Goal: Task Accomplishment & Management: Complete application form

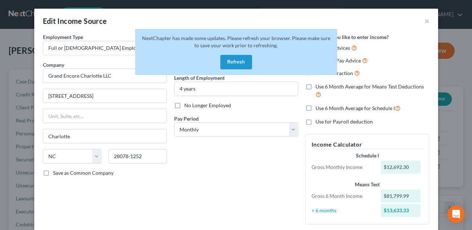
select select "0"
select select "28"
select select "0"
click at [236, 62] on button "Refresh" at bounding box center [236, 62] width 32 height 14
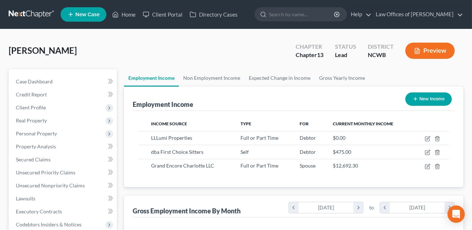
scroll to position [129, 189]
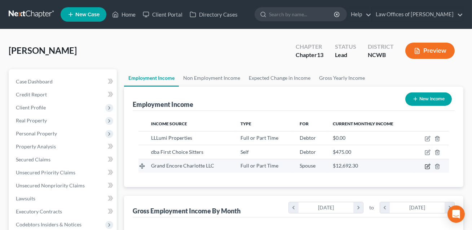
click at [430, 165] on icon "button" at bounding box center [428, 165] width 3 height 3
select select "0"
select select "28"
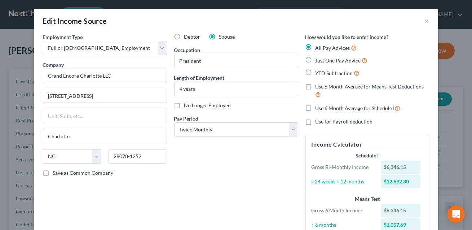
scroll to position [105, 0]
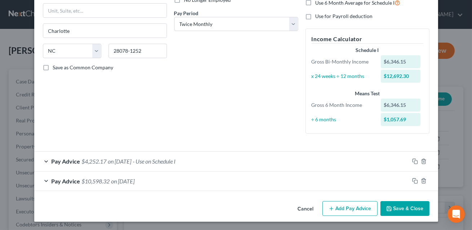
click at [214, 176] on div "Pay Advice $10,598.32 on [DATE]" at bounding box center [221, 180] width 375 height 19
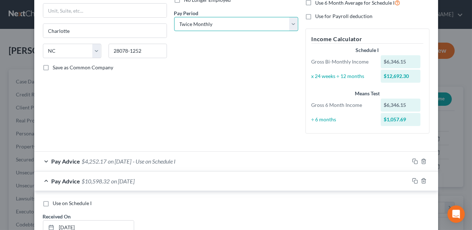
click at [203, 23] on select "Select Monthly Twice Monthly Every Other Week Weekly" at bounding box center [236, 24] width 124 height 14
select select "0"
click at [231, 162] on div "Pay Advice $4,252.17 on [DATE] - Use on Schedule I" at bounding box center [221, 161] width 375 height 19
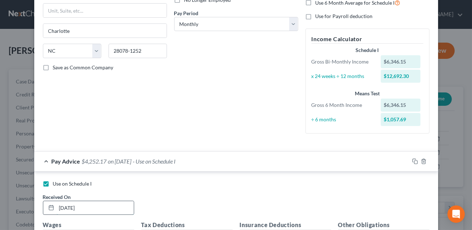
click at [64, 206] on input "[DATE]" at bounding box center [95, 208] width 77 height 14
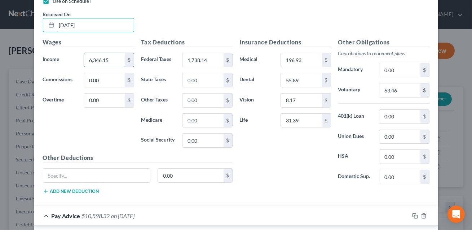
scroll to position [259, 0]
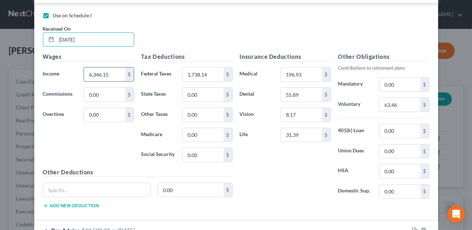
type input "[DATE]"
click at [110, 75] on input "6,346.15" at bounding box center [104, 74] width 41 height 14
type input "12,692.30"
click at [220, 73] on input "1,738.14" at bounding box center [203, 74] width 41 height 14
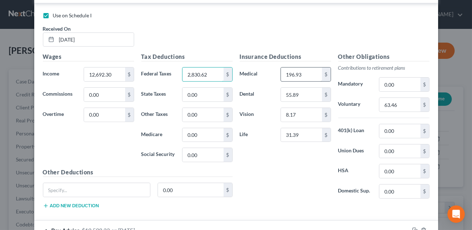
type input "2,830.62"
click at [310, 75] on input "196.93" at bounding box center [301, 74] width 41 height 14
type input "5"
type input "426.75"
click at [314, 96] on input "55.89" at bounding box center [301, 95] width 41 height 14
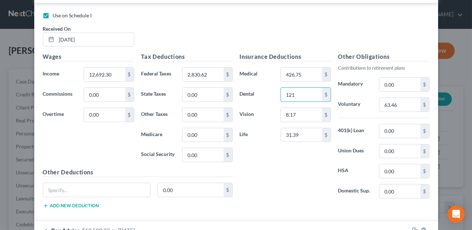
type input "121.11"
click at [298, 116] on input "8.17" at bounding box center [301, 115] width 41 height 14
type input "17.70"
click at [301, 136] on input "31.39" at bounding box center [301, 135] width 41 height 14
type input "68.02"
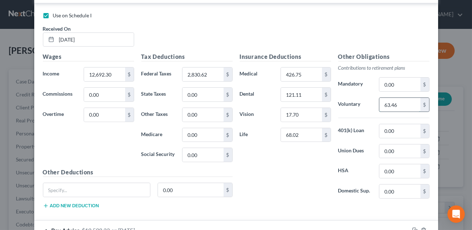
click at [395, 105] on input "63.46" at bounding box center [400, 105] width 41 height 14
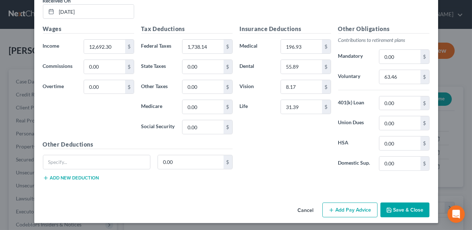
scroll to position [522, 0]
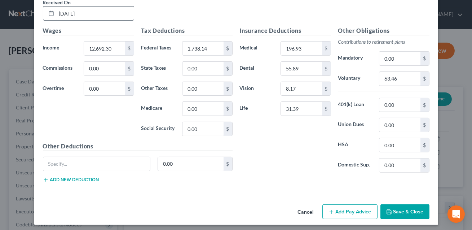
type input "137.50"
click at [65, 12] on input "[DATE]" at bounding box center [95, 13] width 77 height 14
type input "[DATE]"
click at [108, 45] on input "12,692.30" at bounding box center [104, 48] width 41 height 14
type input "81,799.99"
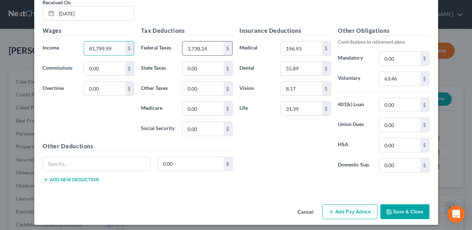
click at [213, 48] on input "1,738.14" at bounding box center [203, 48] width 41 height 14
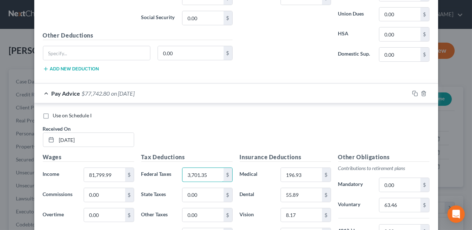
scroll to position [428, 0]
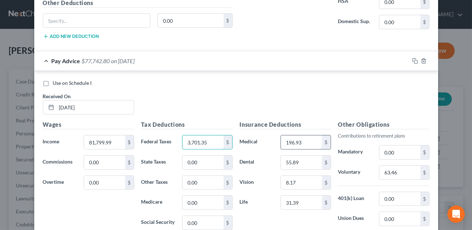
type input "3,701.35"
click at [305, 143] on input "196.93" at bounding box center [301, 142] width 41 height 14
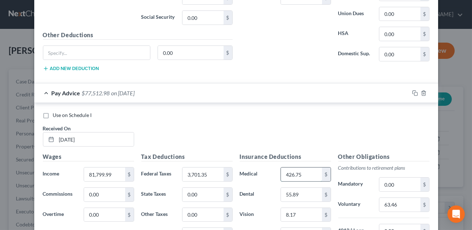
scroll to position [400, 0]
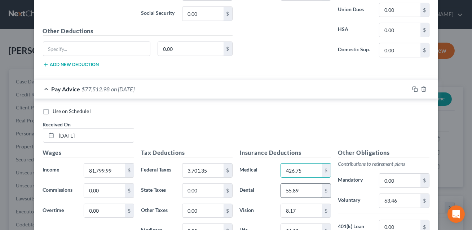
type input "426.75"
click at [301, 191] on input "55.89" at bounding box center [301, 191] width 41 height 14
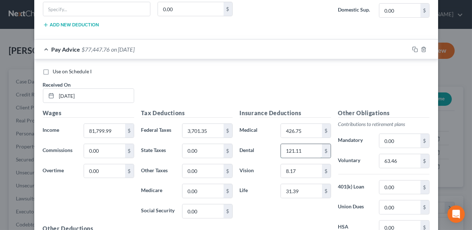
scroll to position [444, 0]
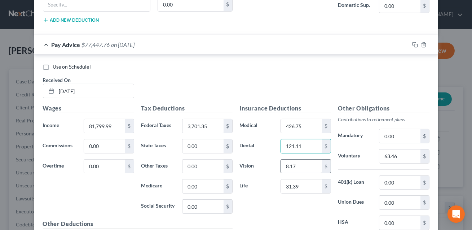
type input "121.11"
click at [298, 170] on input "8.17" at bounding box center [301, 166] width 41 height 14
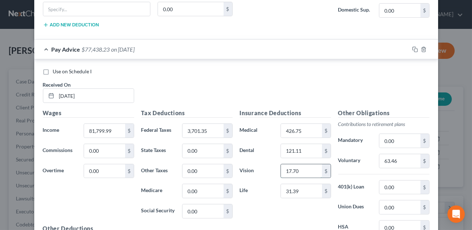
scroll to position [448, 0]
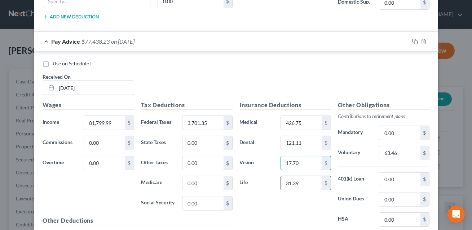
type input "17.70"
click at [298, 182] on input "31.39" at bounding box center [301, 183] width 41 height 14
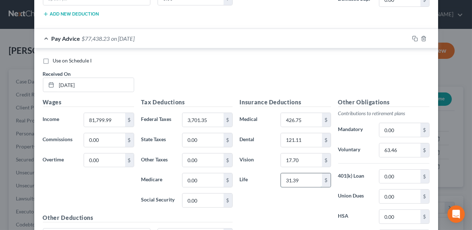
scroll to position [452, 0]
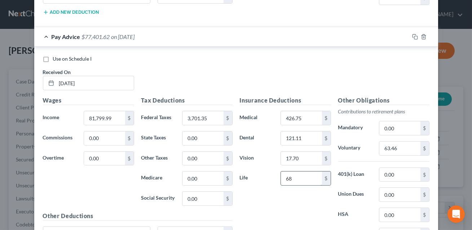
type input "68.02"
click at [403, 147] on input "63.46" at bounding box center [400, 148] width 41 height 14
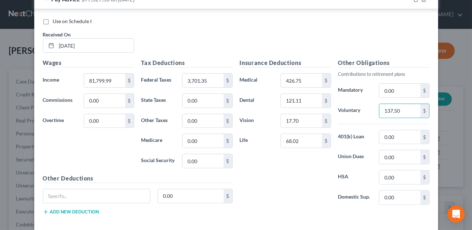
scroll to position [524, 0]
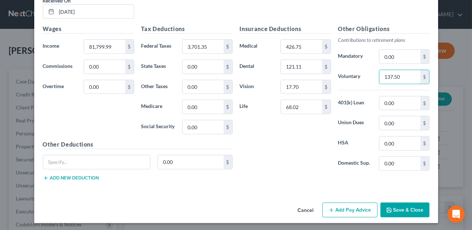
type input "137.50"
click at [404, 209] on button "Save & Close" at bounding box center [405, 209] width 49 height 15
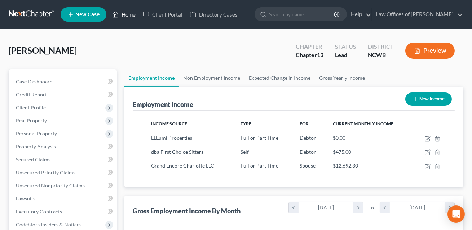
click at [129, 17] on link "Home" at bounding box center [124, 14] width 31 height 13
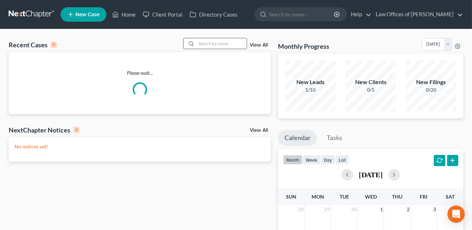
click at [197, 45] on input "search" at bounding box center [221, 43] width 51 height 10
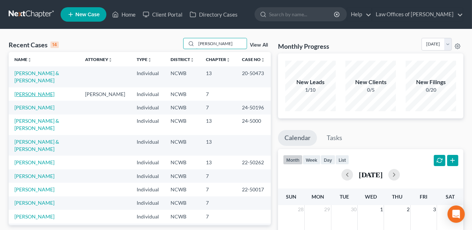
type input "[PERSON_NAME]"
click at [35, 91] on link "[PERSON_NAME]" at bounding box center [34, 94] width 40 height 6
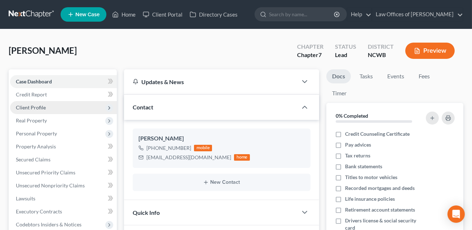
click at [35, 106] on span "Client Profile" at bounding box center [31, 107] width 30 height 6
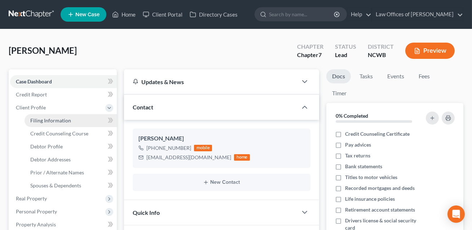
click at [45, 121] on span "Filing Information" at bounding box center [50, 120] width 41 height 6
select select "1"
select select "0"
select select "28"
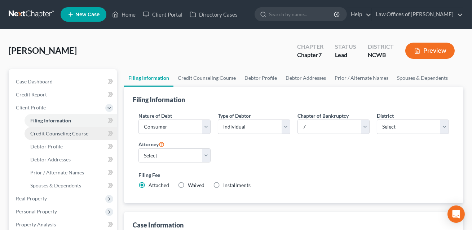
click at [55, 132] on span "Credit Counseling Course" at bounding box center [59, 133] width 58 height 6
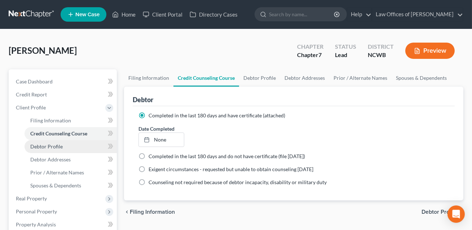
click at [52, 148] on span "Debtor Profile" at bounding box center [46, 146] width 32 height 6
select select "1"
select select "2"
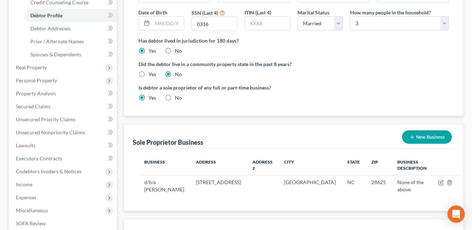
scroll to position [185, 0]
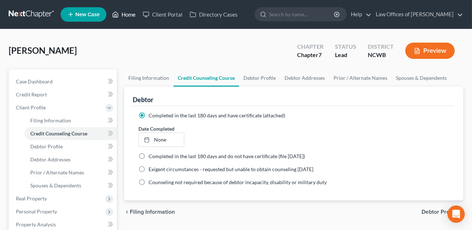
click at [130, 13] on link "Home" at bounding box center [124, 14] width 31 height 13
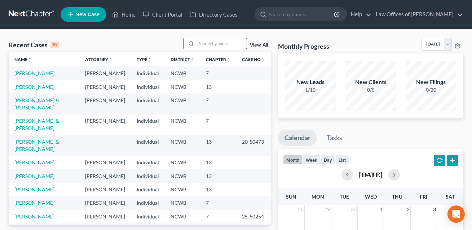
click at [200, 43] on input "search" at bounding box center [221, 43] width 51 height 10
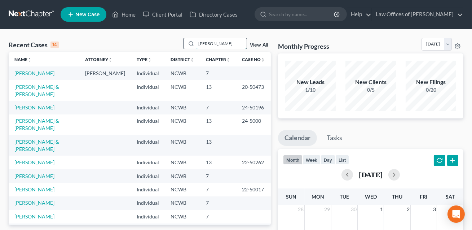
type input "[PERSON_NAME]"
click at [45, 74] on link "[PERSON_NAME]" at bounding box center [34, 73] width 40 height 6
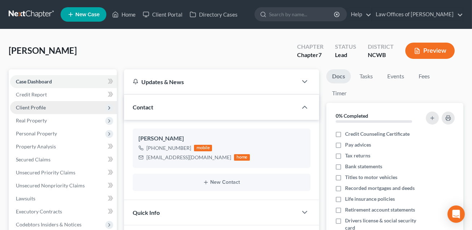
click at [38, 108] on span "Client Profile" at bounding box center [31, 107] width 30 height 6
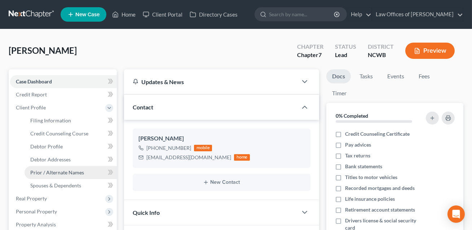
click at [52, 173] on span "Prior / Alternate Names" at bounding box center [57, 172] width 54 height 6
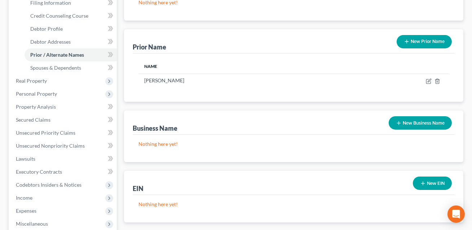
scroll to position [121, 0]
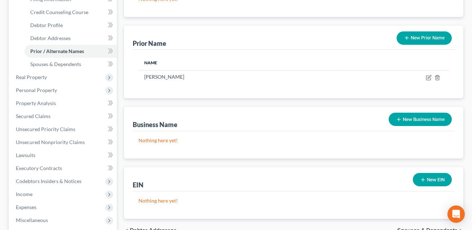
click at [415, 115] on button "New Business Name" at bounding box center [420, 119] width 63 height 13
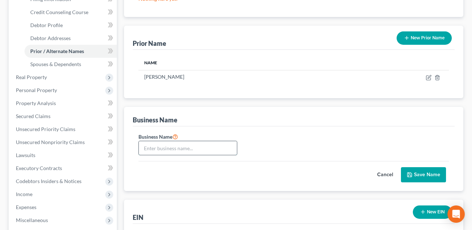
click at [150, 147] on input "text" at bounding box center [188, 148] width 98 height 14
type input "dba [PERSON_NAME]"
click at [430, 172] on button "Save Name" at bounding box center [423, 174] width 45 height 15
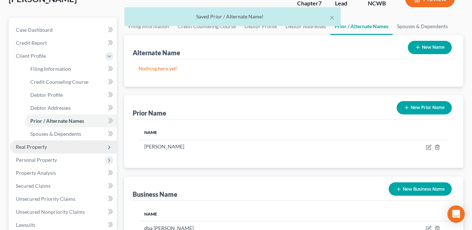
scroll to position [51, 0]
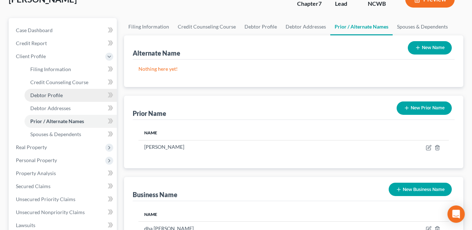
click at [48, 96] on span "Debtor Profile" at bounding box center [46, 95] width 32 height 6
select select "1"
select select "2"
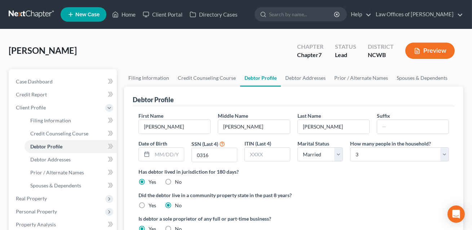
scroll to position [231, 0]
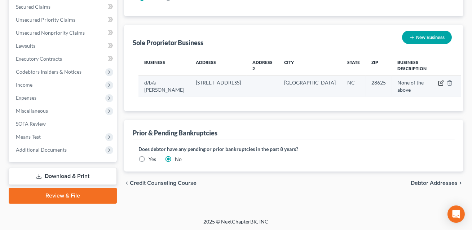
click at [438, 84] on icon "button" at bounding box center [441, 83] width 6 height 6
select select "28"
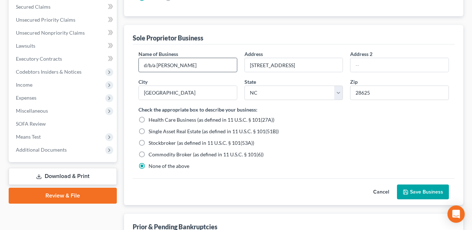
click at [153, 63] on input "d/b/a [PERSON_NAME]" at bounding box center [188, 65] width 98 height 14
click at [149, 63] on input "d/ba [PERSON_NAME]" at bounding box center [188, 65] width 98 height 14
type input "dba [PERSON_NAME]"
click at [417, 185] on button "Save Business" at bounding box center [423, 191] width 52 height 15
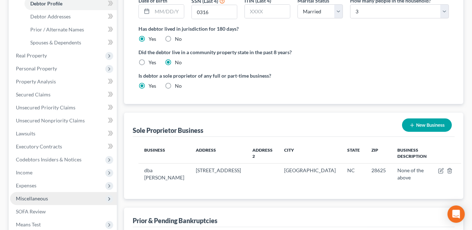
scroll to position [143, 0]
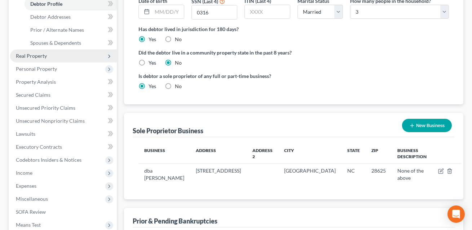
click at [38, 53] on span "Real Property" at bounding box center [31, 56] width 31 height 6
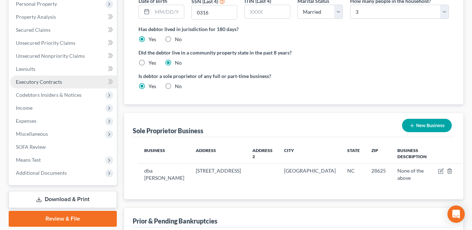
scroll to position [30, 0]
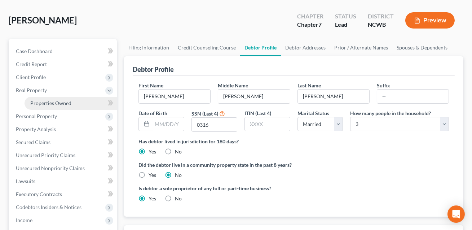
click at [51, 104] on span "Properties Owned" at bounding box center [50, 103] width 41 height 6
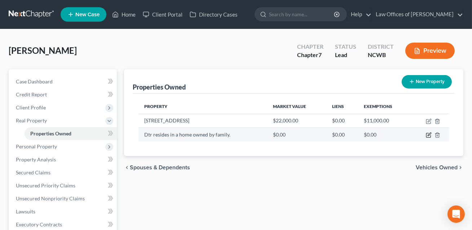
click at [429, 136] on icon "button" at bounding box center [429, 135] width 6 height 6
select select "28"
select select "48"
select select "0"
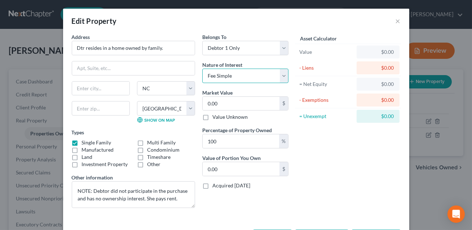
click at [224, 80] on select "Select Fee Simple Joint Tenant Life Estate Equitable Interest Future Interest T…" at bounding box center [245, 76] width 86 height 14
select select "7"
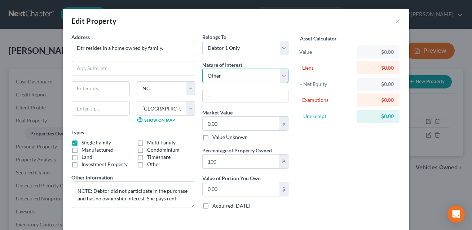
scroll to position [30, 0]
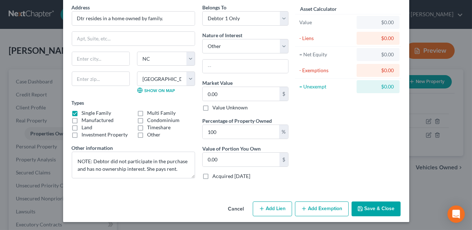
click at [376, 211] on button "Save & Close" at bounding box center [376, 208] width 49 height 15
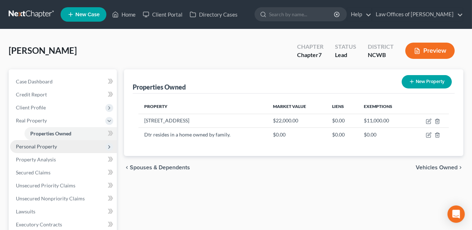
click at [43, 147] on span "Personal Property" at bounding box center [36, 146] width 41 height 6
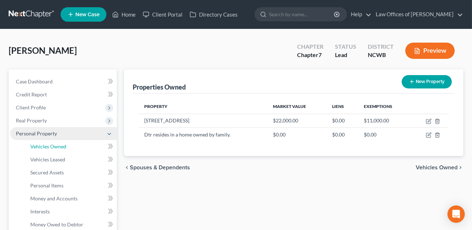
click at [43, 147] on span "Vehicles Owned" at bounding box center [48, 146] width 36 height 6
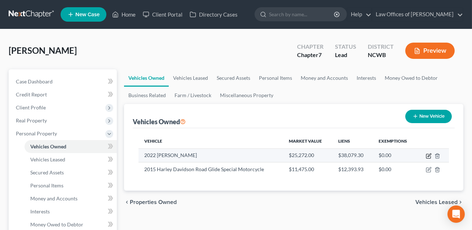
click at [429, 156] on icon "button" at bounding box center [429, 154] width 3 height 3
select select "0"
select select "4"
select select "2"
select select "0"
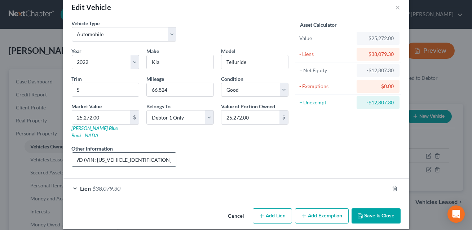
scroll to position [0, 49]
drag, startPoint x: 126, startPoint y: 153, endPoint x: 131, endPoint y: 154, distance: 5.6
click at [131, 154] on input "6Cyl, 4Dr, FWD (VIN: [US_VEHICLE_IDENTIFICATION_NUMBER]) KBB value shown" at bounding box center [124, 160] width 104 height 14
click at [94, 128] on link "[PERSON_NAME] Blue Book" at bounding box center [95, 131] width 46 height 13
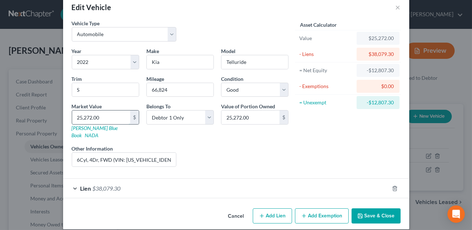
click at [105, 117] on input "25,272.00" at bounding box center [101, 117] width 58 height 14
type input "2"
type input "2.00"
type input "24"
type input "24.00"
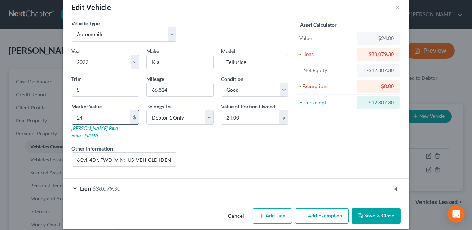
type input "248"
type input "248.00"
type input "2484"
type input "2,484.00"
type input "2,4843"
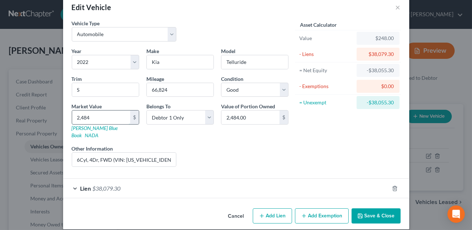
type input "24,843.00"
click at [172, 89] on input "66,824" at bounding box center [180, 90] width 67 height 14
drag, startPoint x: 172, startPoint y: 89, endPoint x: 151, endPoint y: 89, distance: 21.3
click at [151, 89] on input "66,824" at bounding box center [180, 90] width 67 height 14
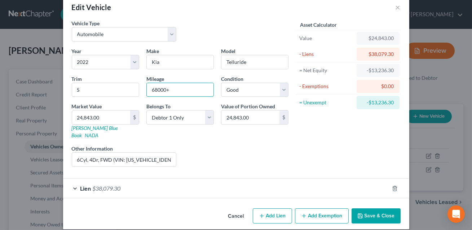
type input "68000+"
click at [385, 212] on button "Save & Close" at bounding box center [376, 215] width 49 height 15
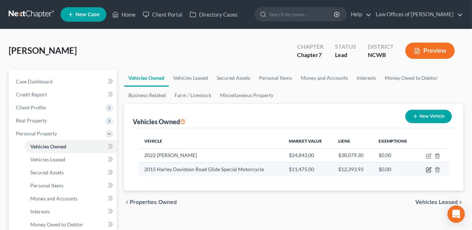
click at [429, 170] on icon "button" at bounding box center [429, 170] width 6 height 6
select select "0"
select select "11"
select select "2"
select select "0"
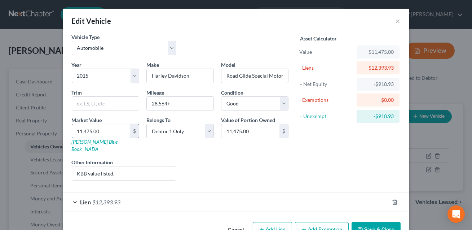
click at [126, 130] on input "11,475.00" at bounding box center [101, 131] width 58 height 14
type input "1"
type input "1.00"
type input "10"
type input "10.00"
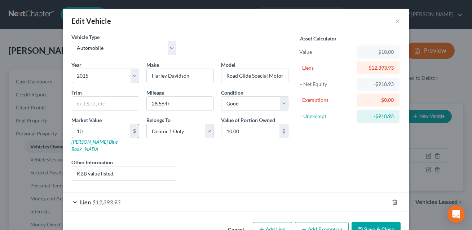
type input "100"
type input "100.00"
type input "1000"
type input "1,000.00"
type input "1,0000"
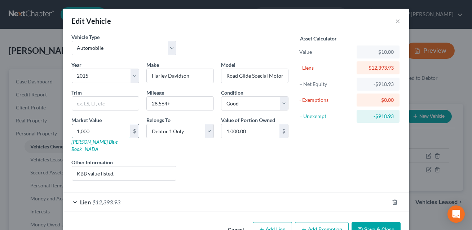
type input "10,000.00"
click at [375, 223] on button "Save & Close" at bounding box center [376, 229] width 49 height 15
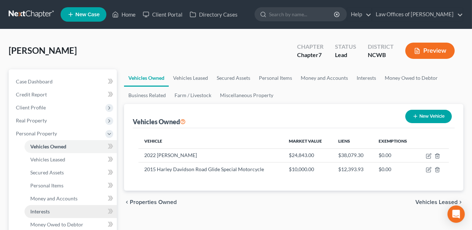
click at [41, 212] on span "Interests" at bounding box center [39, 211] width 19 height 6
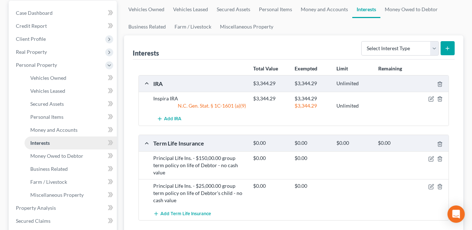
scroll to position [77, 0]
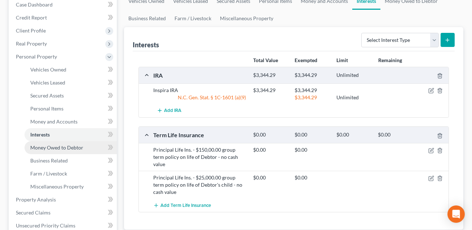
click at [51, 144] on span "Money Owed to Debtor" at bounding box center [56, 147] width 53 height 6
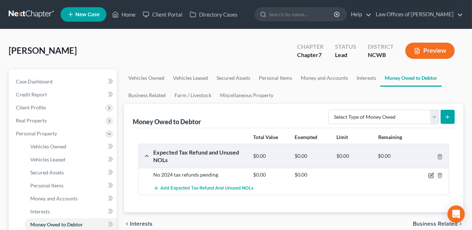
click at [433, 176] on icon "button" at bounding box center [432, 175] width 6 height 6
select select "0"
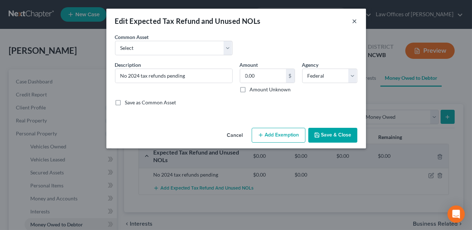
click at [354, 22] on button "×" at bounding box center [354, 21] width 5 height 9
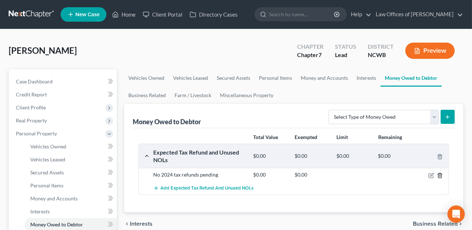
click at [441, 175] on icon "button" at bounding box center [440, 175] width 6 height 6
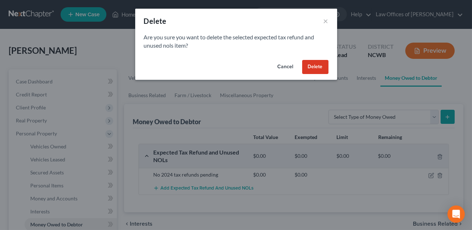
click at [318, 66] on button "Delete" at bounding box center [315, 67] width 26 height 14
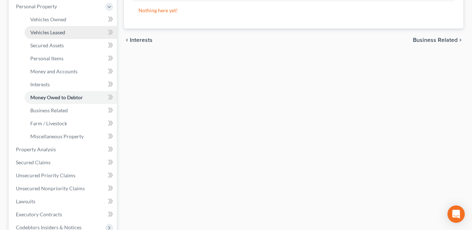
scroll to position [134, 0]
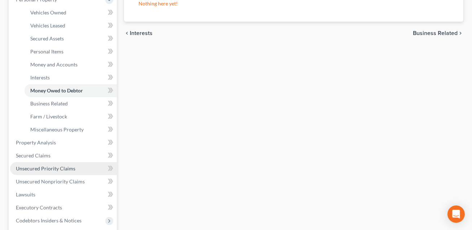
click at [54, 167] on span "Unsecured Priority Claims" at bounding box center [46, 168] width 60 height 6
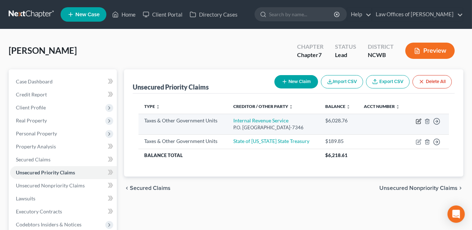
click at [419, 121] on icon "button" at bounding box center [419, 120] width 3 height 3
select select "0"
select select "39"
select select "3"
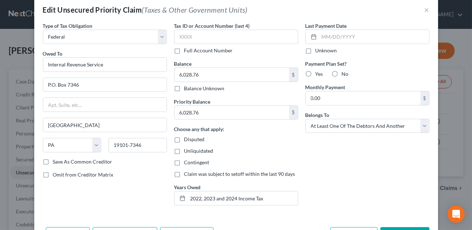
scroll to position [3, 0]
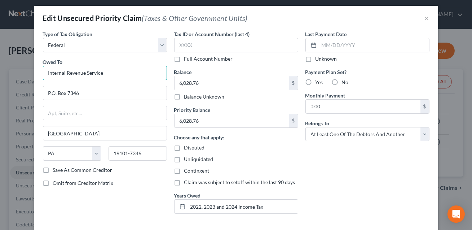
click at [107, 73] on input "Internal Revenue Service" at bounding box center [105, 73] width 124 height 14
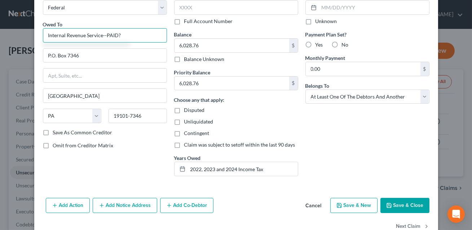
scroll to position [58, 0]
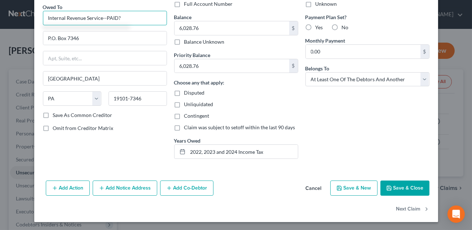
type input "Internal Revenue Service--PAID?"
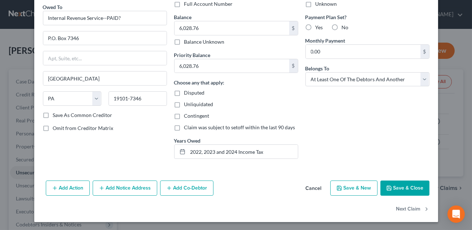
click at [399, 187] on button "Save & Close" at bounding box center [405, 187] width 49 height 15
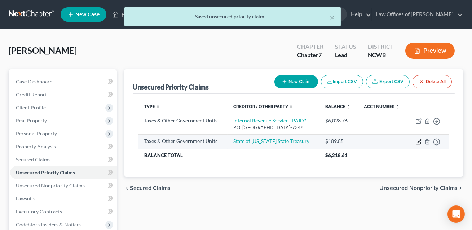
click at [420, 141] on icon "button" at bounding box center [419, 140] width 3 height 3
select select "2"
select select "0"
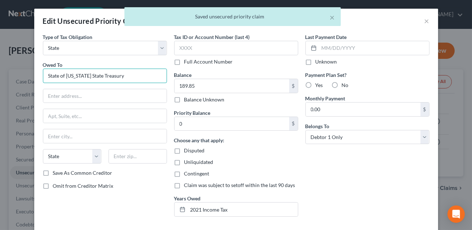
click at [128, 77] on input "State of [US_STATE] State Treasury" at bounding box center [105, 76] width 124 height 14
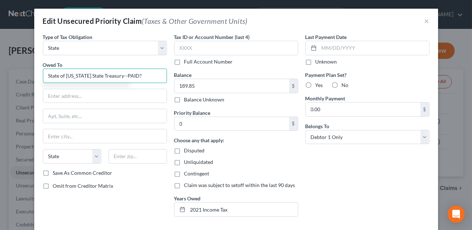
click at [142, 76] on input "State of [US_STATE] State Treasury--PAID?" at bounding box center [105, 76] width 124 height 14
drag, startPoint x: 122, startPoint y: 76, endPoint x: 48, endPoint y: 72, distance: 74.1
click at [48, 72] on input "State of [US_STATE] State Treasury--PAID?" at bounding box center [105, 76] width 124 height 14
click at [107, 76] on input "NYS Dept of Taxation & Fianance--PAID?" at bounding box center [105, 76] width 124 height 14
type input "NYS Dept of Taxation & Finance--PAID?"
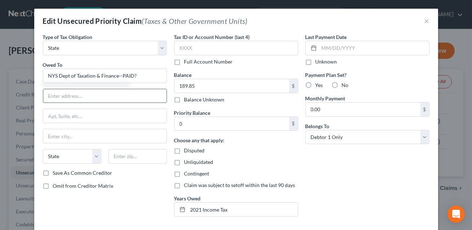
click at [89, 94] on input "text" at bounding box center [104, 96] width 123 height 14
click at [54, 97] on input "Bakruptcy Unit" at bounding box center [104, 96] width 123 height 14
type input "Bankruptcy Unit"
click at [54, 114] on input "text" at bounding box center [104, 116] width 123 height 14
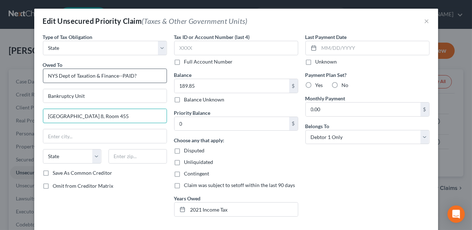
type input "[GEOGRAPHIC_DATA] 8, Room 455"
click at [118, 76] on input "NYS Dept of Taxation & Finance--PAID?" at bounding box center [105, 76] width 124 height 14
type input "NYS Dept of Taxation & Finance/Bankuptcy Unit--PAID?"
drag, startPoint x: 110, startPoint y: 115, endPoint x: 44, endPoint y: 117, distance: 66.4
click at [44, 117] on input "[GEOGRAPHIC_DATA] 8, Room 455" at bounding box center [104, 116] width 123 height 14
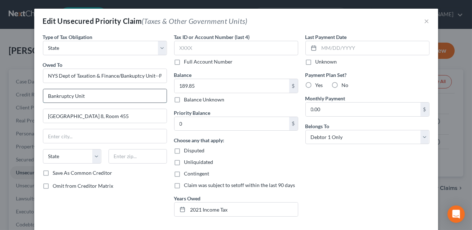
drag, startPoint x: 87, startPoint y: 94, endPoint x: 43, endPoint y: 95, distance: 44.4
click at [43, 95] on div "Bankruptcy Unit" at bounding box center [105, 96] width 124 height 14
paste input "[GEOGRAPHIC_DATA] 8, Room 455"
type input "[GEOGRAPHIC_DATA] 8, Room 455"
drag, startPoint x: 114, startPoint y: 118, endPoint x: 48, endPoint y: 116, distance: 66.8
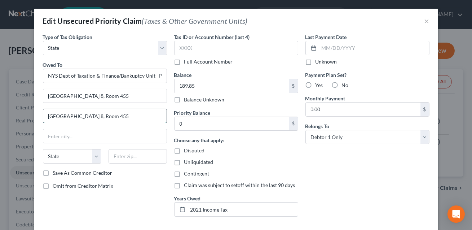
click at [48, 116] on input "[GEOGRAPHIC_DATA] 8, Room 455" at bounding box center [104, 116] width 123 height 14
type input "WA [GEOGRAPHIC_DATA]"
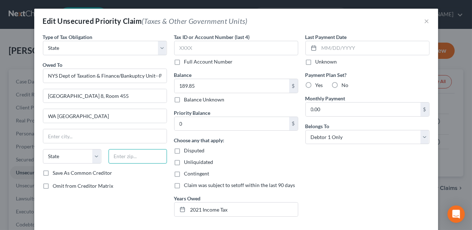
click at [115, 158] on input "text" at bounding box center [138, 156] width 58 height 14
type input "12227"
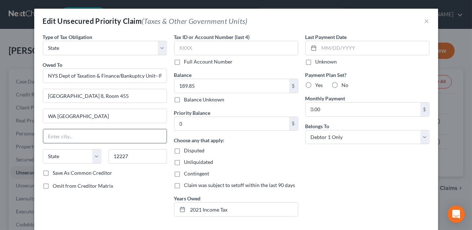
click at [109, 136] on input "text" at bounding box center [104, 136] width 123 height 14
type input "[GEOGRAPHIC_DATA]"
select select "35"
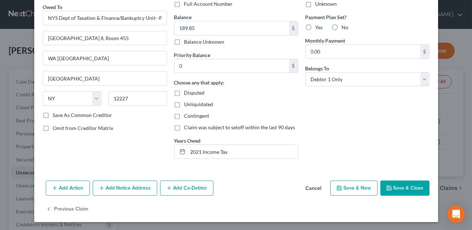
click at [412, 185] on button "Save & Close" at bounding box center [405, 187] width 49 height 15
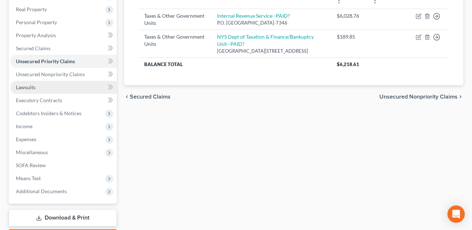
scroll to position [133, 0]
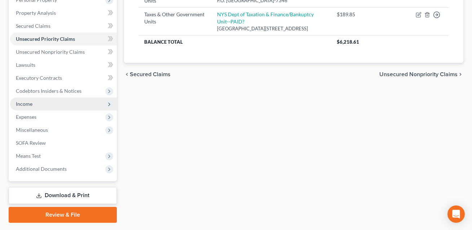
click at [26, 102] on span "Income" at bounding box center [24, 104] width 17 height 6
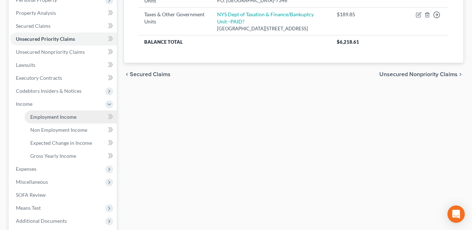
click at [38, 114] on span "Employment Income" at bounding box center [53, 117] width 46 height 6
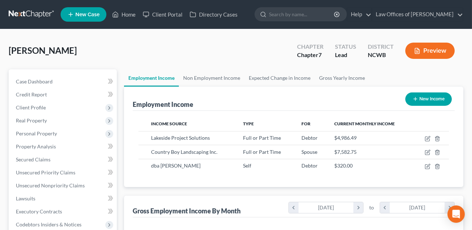
scroll to position [129, 189]
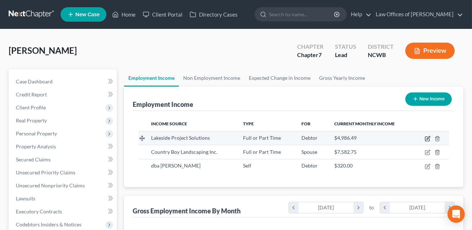
click at [428, 138] on icon "button" at bounding box center [428, 137] width 3 height 3
select select "0"
select select "28"
select select "0"
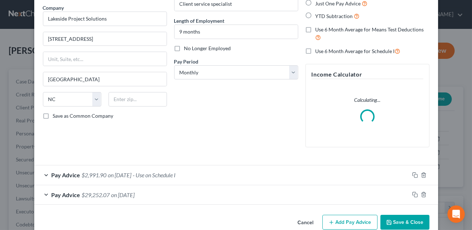
scroll to position [71, 0]
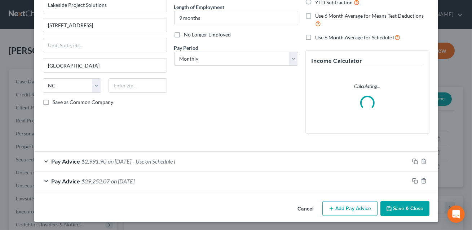
click at [209, 166] on div "Pay Advice $2,991.90 on [DATE] - Use on Schedule I" at bounding box center [221, 161] width 375 height 19
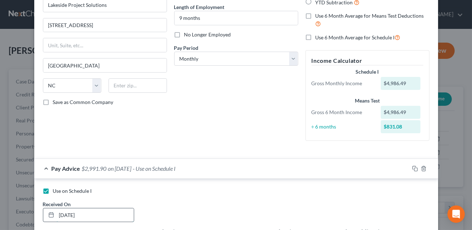
click at [64, 215] on input "[DATE]" at bounding box center [95, 215] width 77 height 14
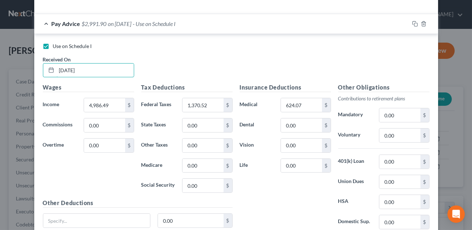
scroll to position [295, 0]
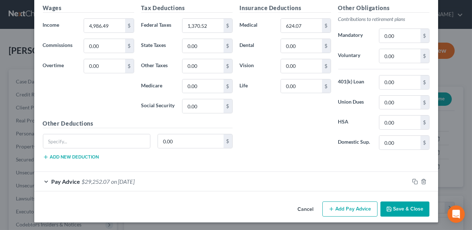
type input "[DATE]"
click at [133, 183] on span "on [DATE]" at bounding box center [122, 181] width 23 height 7
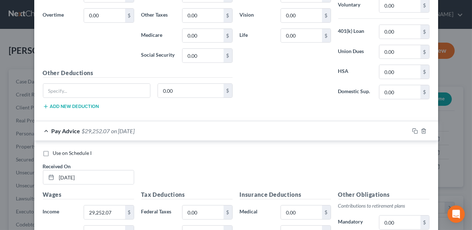
scroll to position [346, 0]
click at [65, 176] on input "[DATE]" at bounding box center [95, 177] width 77 height 14
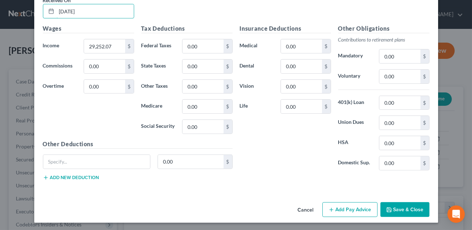
type input "[DATE]"
click at [404, 206] on button "Save & Close" at bounding box center [405, 209] width 49 height 15
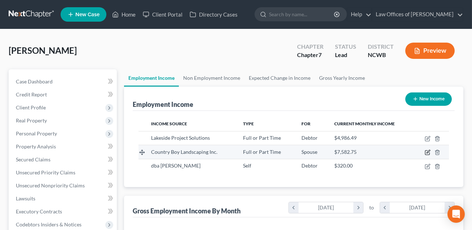
click at [428, 153] on icon "button" at bounding box center [428, 152] width 6 height 6
select select "0"
select select "28"
select select "0"
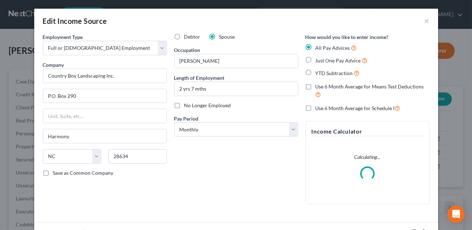
scroll to position [28, 0]
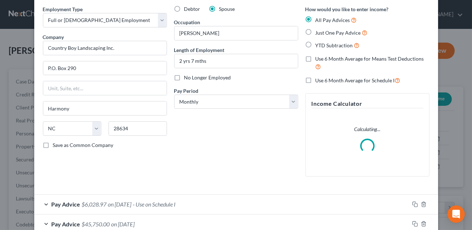
click at [226, 202] on div "Pay Advice $6,028.97 on [DATE] - Use on Schedule I" at bounding box center [221, 203] width 375 height 19
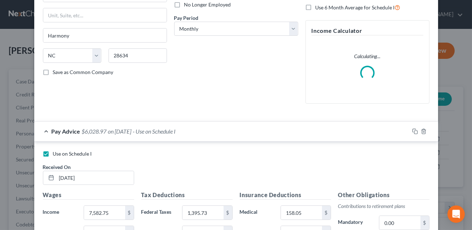
scroll to position [136, 0]
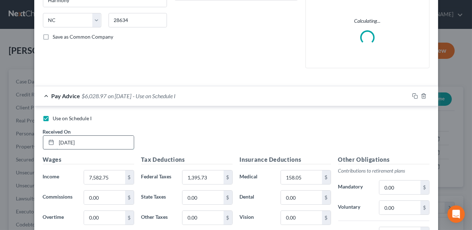
click at [64, 143] on input "[DATE]" at bounding box center [95, 143] width 77 height 14
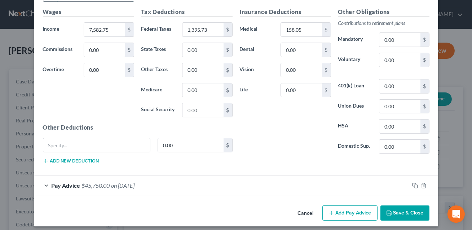
scroll to position [288, 0]
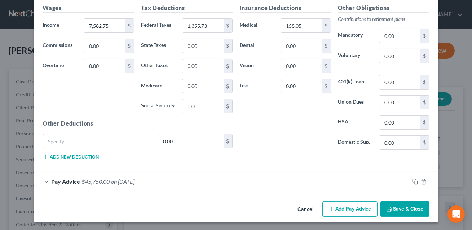
type input "[DATE]"
click at [125, 178] on span "on [DATE]" at bounding box center [122, 181] width 23 height 7
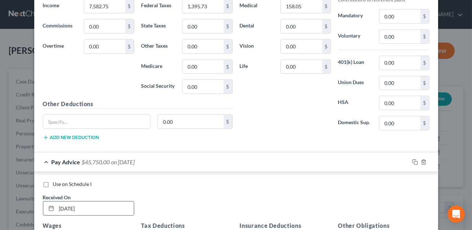
scroll to position [311, 0]
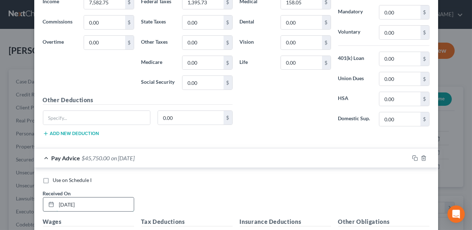
click at [85, 204] on input "[DATE]" at bounding box center [95, 204] width 77 height 14
click at [64, 203] on input "[DATE]" at bounding box center [95, 204] width 77 height 14
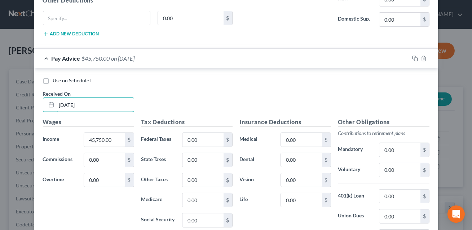
scroll to position [484, 0]
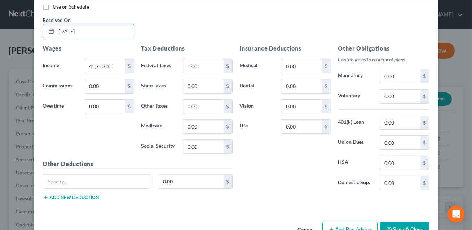
type input "[DATE]"
click at [407, 227] on button "Save & Close" at bounding box center [405, 229] width 49 height 15
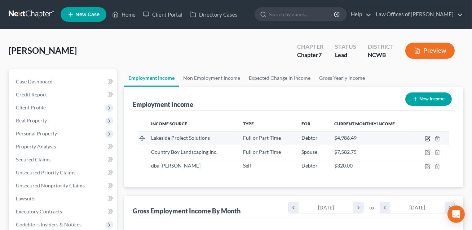
click at [428, 139] on icon "button" at bounding box center [428, 137] width 3 height 3
select select "0"
select select "28"
select select "0"
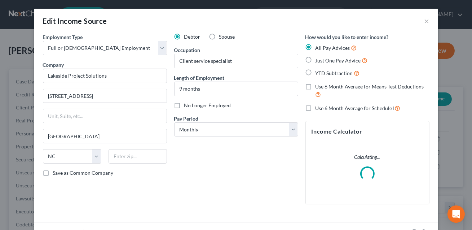
scroll to position [71, 0]
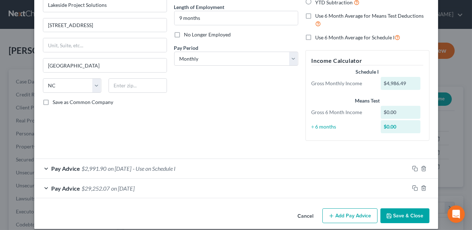
click at [179, 181] on div "Pay Advice $29,252.07 on [DATE]" at bounding box center [221, 188] width 375 height 19
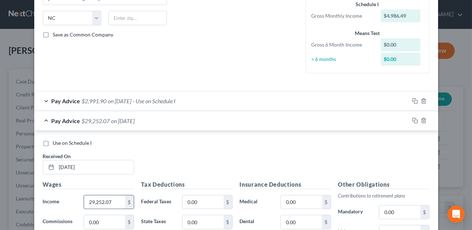
scroll to position [164, 0]
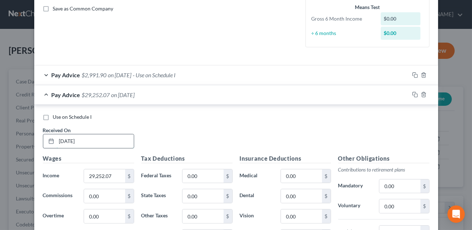
click at [88, 141] on input "[DATE]" at bounding box center [95, 141] width 77 height 14
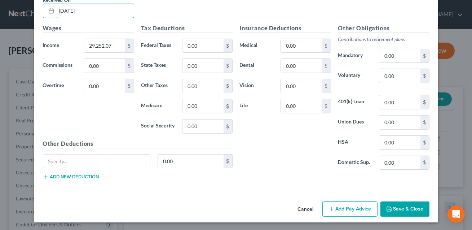
type input "[DATE]"
click at [398, 210] on button "Save & Close" at bounding box center [405, 208] width 49 height 15
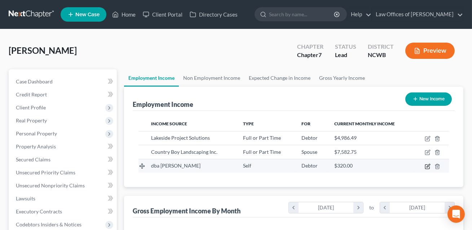
click at [428, 167] on icon "button" at bounding box center [428, 166] width 6 height 6
select select "1"
select select "28"
select select "0"
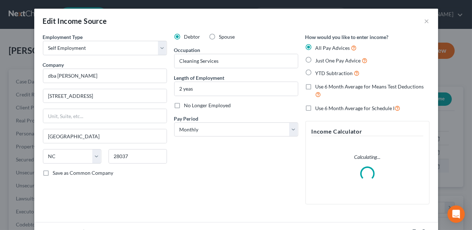
scroll to position [71, 0]
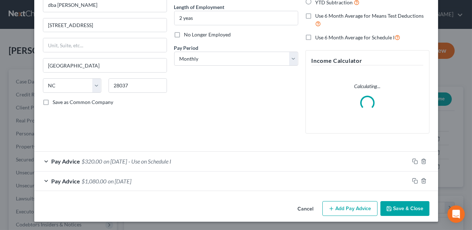
click at [272, 162] on div "Pay Advice $320.00 on [DATE] - Use on Schedule I" at bounding box center [221, 161] width 375 height 19
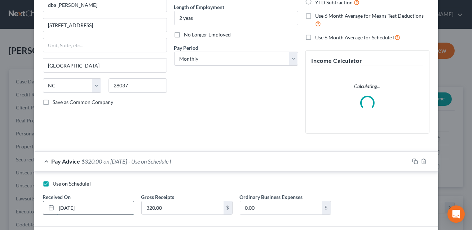
click at [64, 207] on input "[DATE]" at bounding box center [95, 208] width 77 height 14
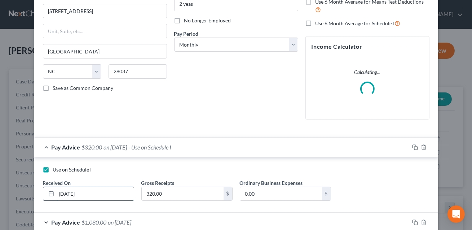
scroll to position [126, 0]
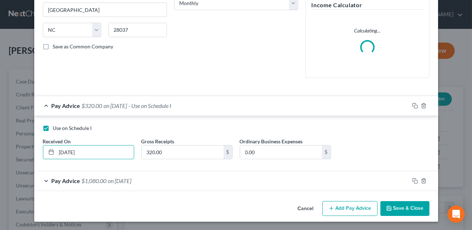
type input "[DATE]"
click at [175, 180] on div "Pay Advice $1,080.00 on [DATE]" at bounding box center [221, 180] width 375 height 19
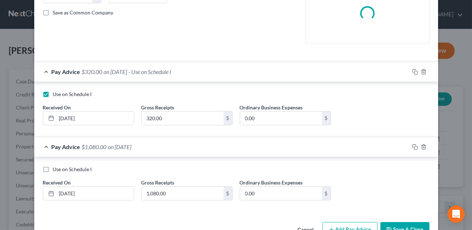
scroll to position [163, 0]
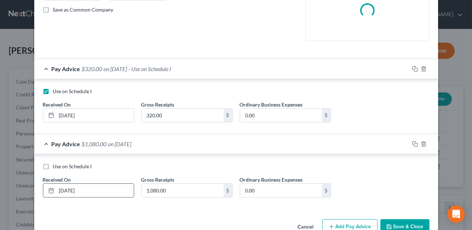
click at [87, 190] on input "[DATE]" at bounding box center [95, 191] width 77 height 14
click at [64, 190] on input "[DATE]" at bounding box center [95, 191] width 77 height 14
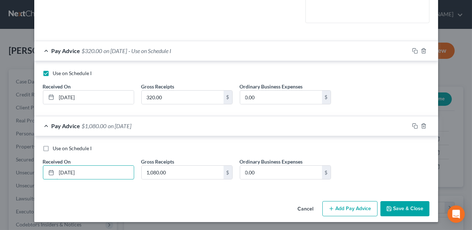
type input "[DATE]"
click at [407, 207] on button "Save & Close" at bounding box center [405, 208] width 49 height 15
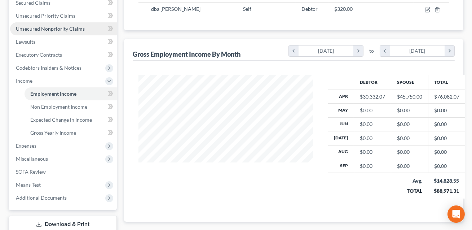
scroll to position [185, 0]
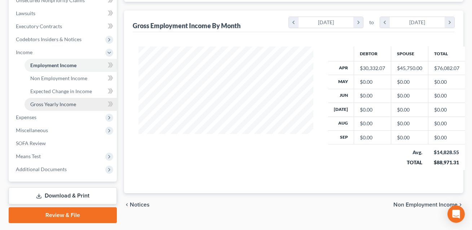
click at [53, 103] on span "Gross Yearly Income" at bounding box center [53, 104] width 46 height 6
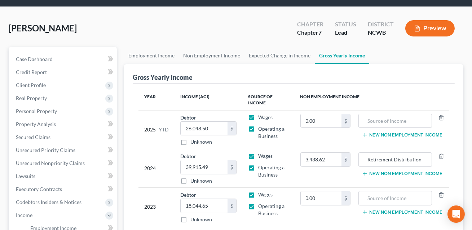
scroll to position [23, 0]
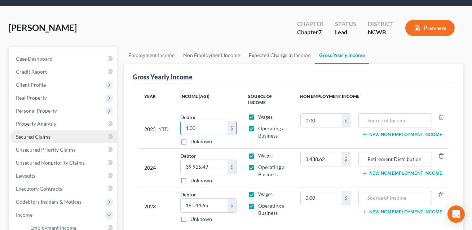
type input "1.00"
click at [33, 138] on span "Secured Claims" at bounding box center [33, 136] width 35 height 6
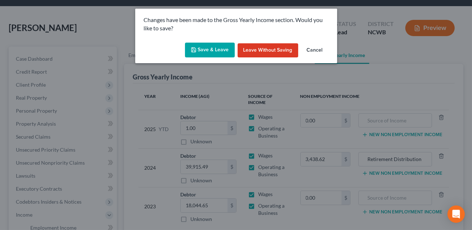
click at [217, 51] on button "Save & Leave" at bounding box center [210, 50] width 50 height 15
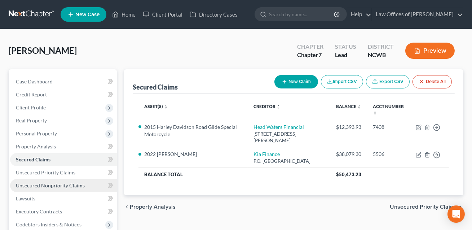
click at [57, 187] on span "Unsecured Nonpriority Claims" at bounding box center [50, 185] width 69 height 6
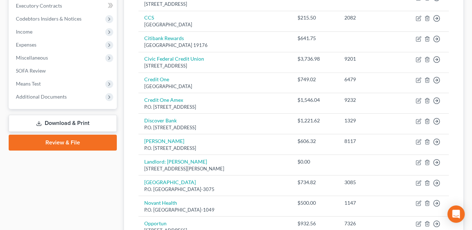
scroll to position [240, 0]
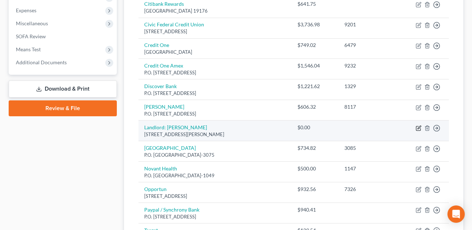
click at [419, 127] on icon "button" at bounding box center [419, 128] width 6 height 6
select select "28"
select select "14"
select select "0"
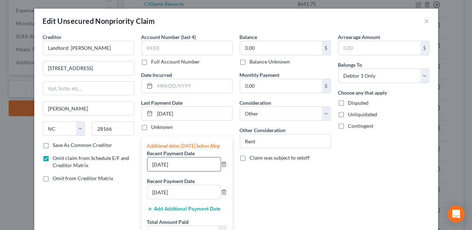
click at [158, 171] on input "[DATE]" at bounding box center [184, 164] width 73 height 14
click at [163, 111] on input "[DATE]" at bounding box center [193, 114] width 77 height 14
type input "[DATE]"
click at [157, 171] on input "[DATE]" at bounding box center [184, 164] width 73 height 14
type input "[DATE]"
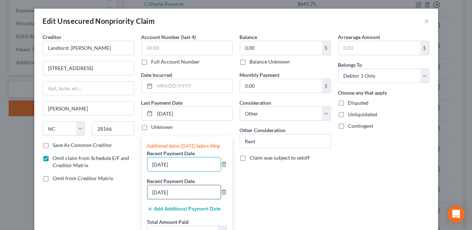
click at [158, 199] on input "[DATE]" at bounding box center [184, 192] width 73 height 14
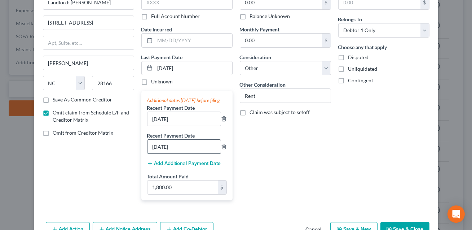
scroll to position [94, 0]
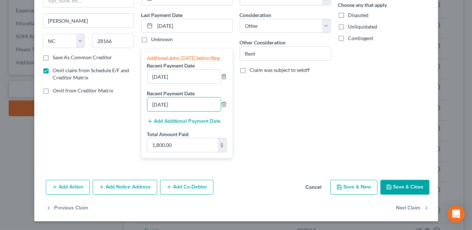
type input "[DATE]"
click at [415, 191] on button "Save & Close" at bounding box center [405, 187] width 49 height 15
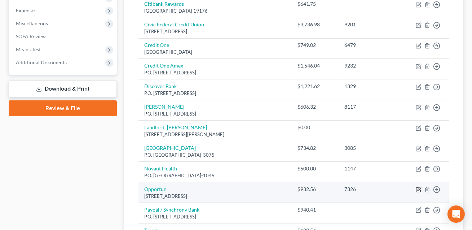
click at [420, 189] on icon "button" at bounding box center [419, 190] width 6 height 6
select select "45"
select select "2"
select select "0"
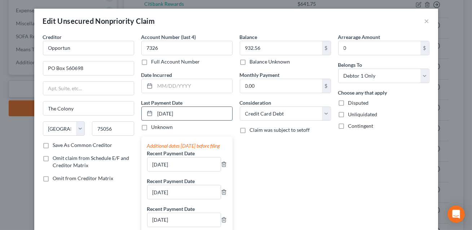
drag, startPoint x: 192, startPoint y: 113, endPoint x: 157, endPoint y: 111, distance: 35.0
click at [157, 111] on input "[DATE]" at bounding box center [193, 114] width 77 height 14
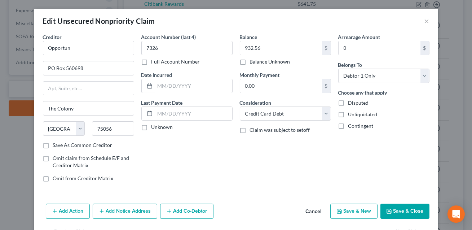
click at [402, 209] on button "Save & Close" at bounding box center [405, 210] width 49 height 15
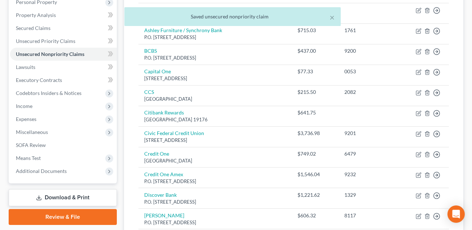
scroll to position [101, 0]
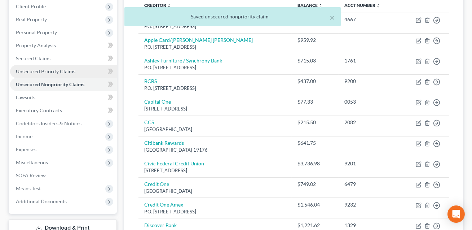
click at [37, 71] on span "Unsecured Priority Claims" at bounding box center [46, 71] width 60 height 6
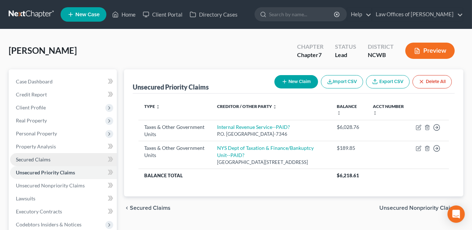
click at [39, 159] on span "Secured Claims" at bounding box center [33, 159] width 35 height 6
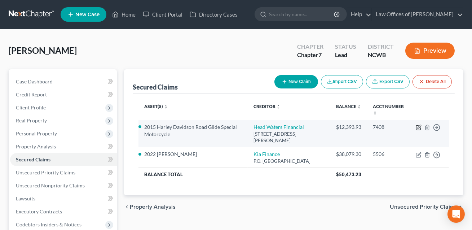
click at [419, 127] on icon "button" at bounding box center [419, 126] width 3 height 3
select select "10"
select select "4"
select select "2"
select select "0"
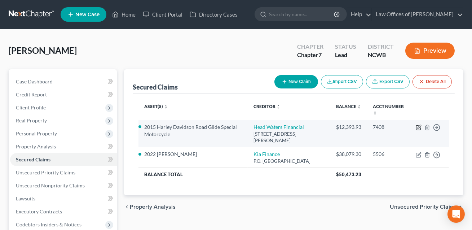
select select "0"
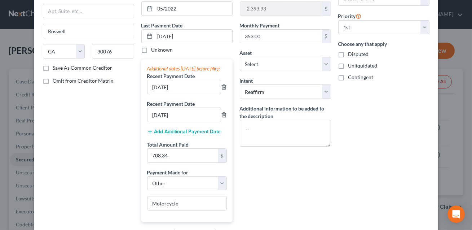
scroll to position [96, 0]
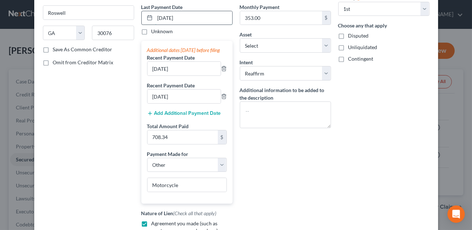
click at [163, 17] on input "[DATE]" at bounding box center [193, 18] width 77 height 14
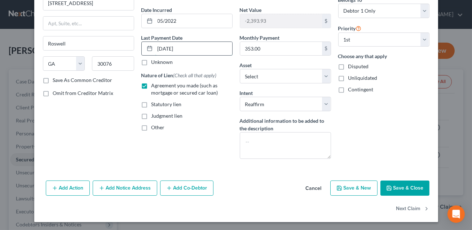
type input "[DATE]"
select select "4"
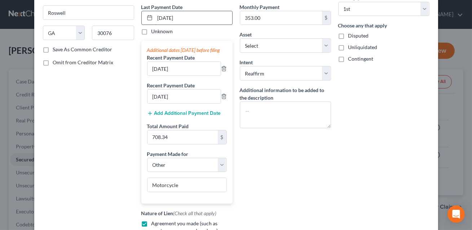
click at [172, 16] on input "[DATE]" at bounding box center [193, 18] width 77 height 14
click at [163, 18] on input "[DATE]" at bounding box center [193, 18] width 77 height 14
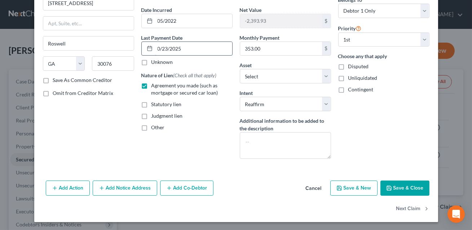
type input "[DATE]"
select select "4"
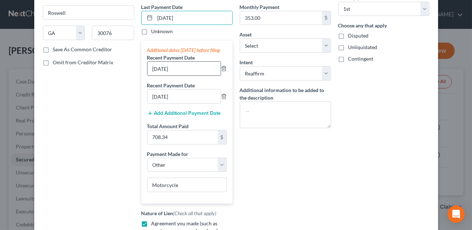
type input "[DATE]"
click at [157, 75] on input "[DATE]" at bounding box center [184, 69] width 73 height 14
type input "[DATE]"
click at [159, 102] on input "[DATE]" at bounding box center [184, 96] width 73 height 14
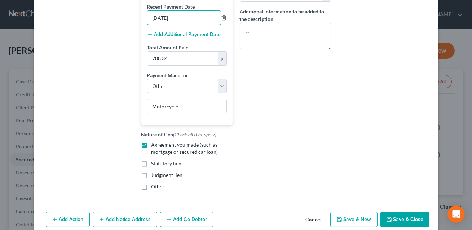
scroll to position [213, 0]
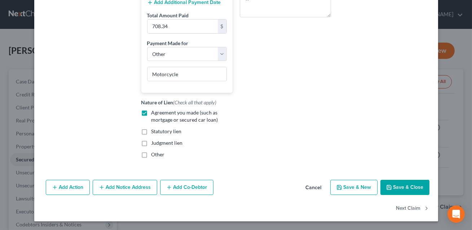
type input "[DATE]"
click at [401, 188] on button "Save & Close" at bounding box center [405, 187] width 49 height 15
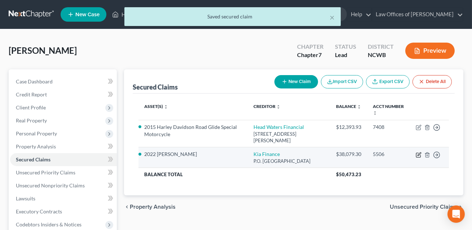
click at [418, 154] on icon "button" at bounding box center [419, 153] width 3 height 3
select select "45"
select select "0"
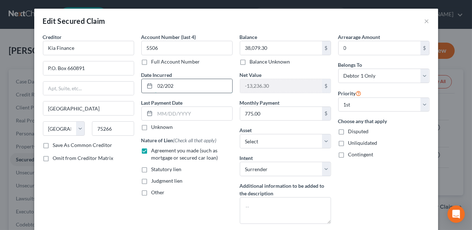
click at [175, 86] on input "02/202" at bounding box center [193, 86] width 77 height 14
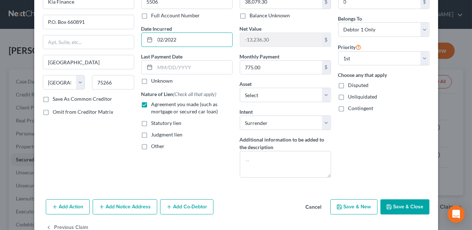
scroll to position [65, 0]
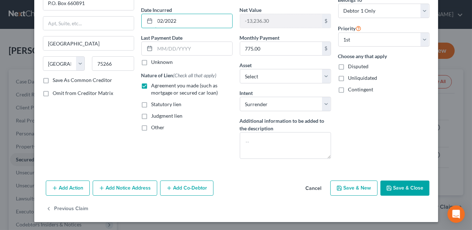
type input "02/2022"
click at [414, 185] on button "Save & Close" at bounding box center [405, 187] width 49 height 15
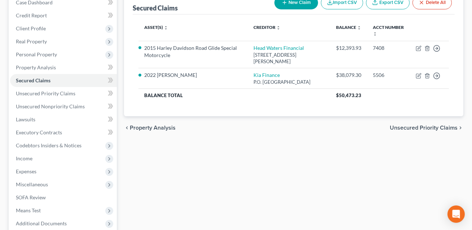
scroll to position [153, 0]
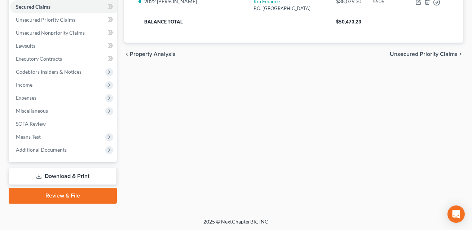
click at [66, 177] on link "Download & Print" at bounding box center [63, 176] width 108 height 17
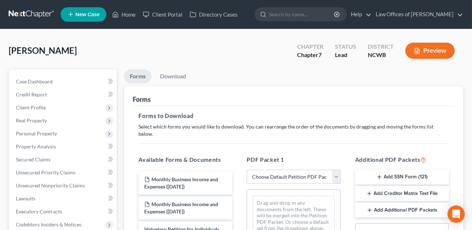
click at [277, 170] on select "Choose Default Petition PDF Packet Complete Bankruptcy Petition (all forms and …" at bounding box center [294, 177] width 94 height 14
select select "0"
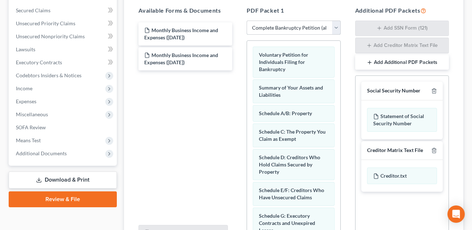
scroll to position [150, 0]
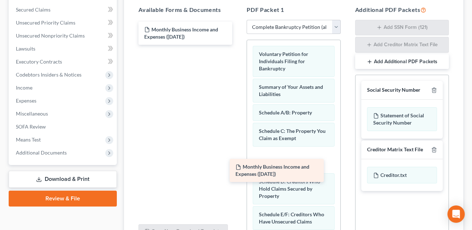
drag, startPoint x: 173, startPoint y: 24, endPoint x: 265, endPoint y: 173, distance: 175.3
click at [238, 45] on div "Monthly Business Income and Expenses ([DATE]) Monthly Business Income and Expen…" at bounding box center [185, 33] width 105 height 23
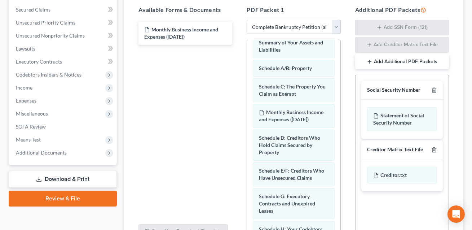
scroll to position [58, 0]
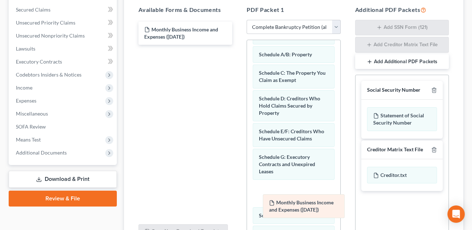
drag, startPoint x: 271, startPoint y: 91, endPoint x: 281, endPoint y: 204, distance: 113.0
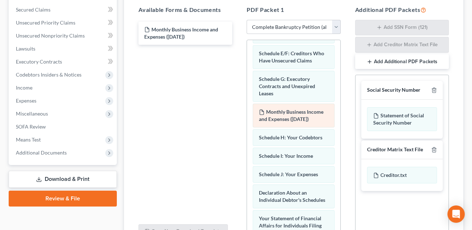
scroll to position [143, 0]
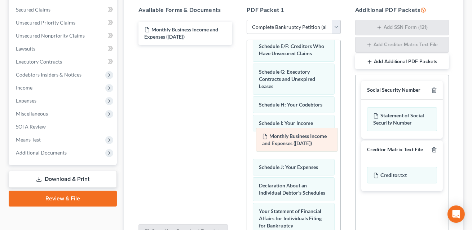
drag, startPoint x: 277, startPoint y: 98, endPoint x: 280, endPoint y: 137, distance: 39.5
click at [280, 137] on div "Monthly Business Income and Expenses ([DATE]) Voluntary Petition for Individual…" at bounding box center [293, 182] width 93 height 570
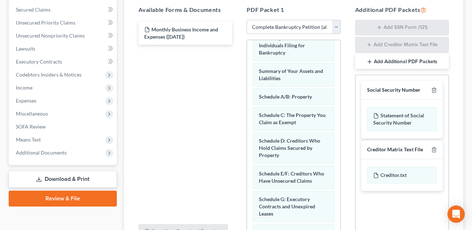
scroll to position [16, 0]
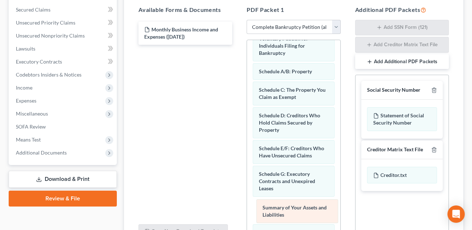
drag, startPoint x: 271, startPoint y: 66, endPoint x: 274, endPoint y: 210, distance: 144.4
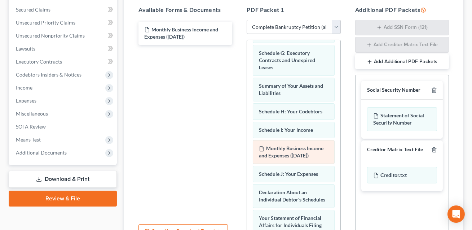
scroll to position [141, 0]
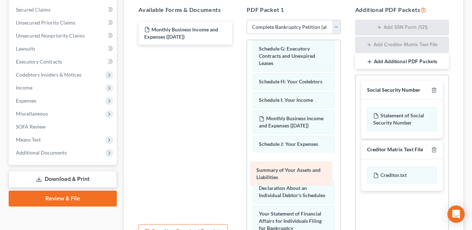
drag, startPoint x: 276, startPoint y: 75, endPoint x: 273, endPoint y: 171, distance: 96.7
click at [273, 171] on div "Summary of Your Assets and Liabilities Voluntary Petition for Individuals Filin…" at bounding box center [293, 184] width 93 height 570
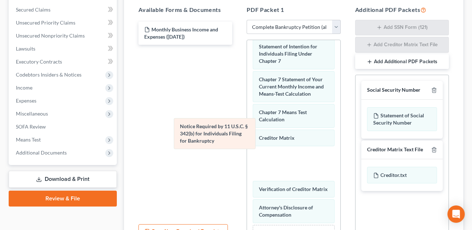
scroll to position [338, 0]
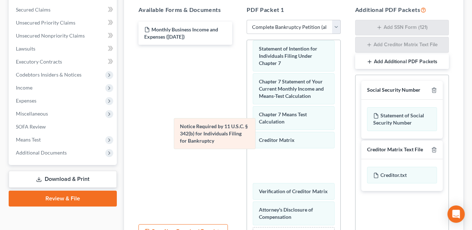
drag, startPoint x: 272, startPoint y: 173, endPoint x: 150, endPoint y: 86, distance: 149.4
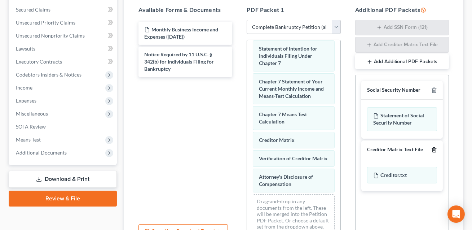
click at [434, 147] on icon "button" at bounding box center [434, 150] width 6 height 6
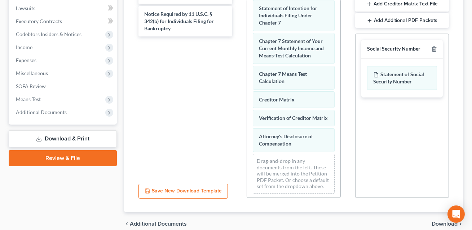
scroll to position [215, 0]
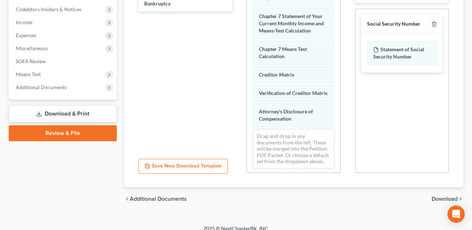
click at [439, 196] on span "Download" at bounding box center [445, 199] width 26 height 6
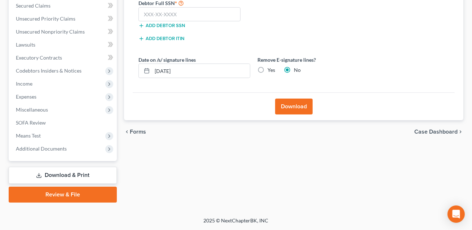
scroll to position [153, 0]
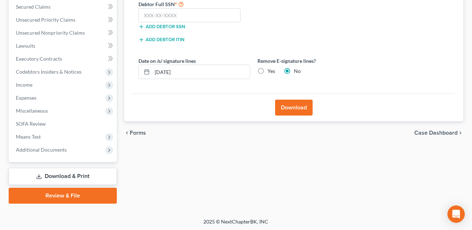
click at [268, 70] on label "Yes" at bounding box center [272, 70] width 8 height 7
click at [271, 70] on input "Yes" at bounding box center [273, 69] width 5 height 5
radio input "true"
radio input "false"
drag, startPoint x: 184, startPoint y: 70, endPoint x: 148, endPoint y: 72, distance: 35.8
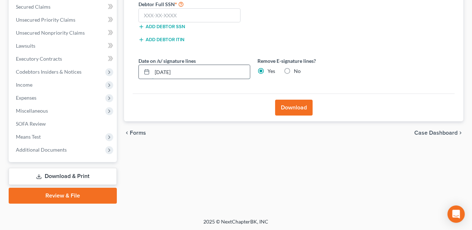
click at [148, 72] on div "[DATE]" at bounding box center [195, 72] width 112 height 14
click at [147, 16] on input "text" at bounding box center [190, 15] width 102 height 14
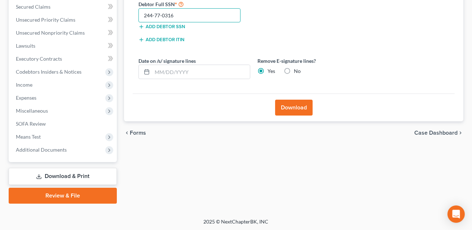
type input "244-77-0316"
click at [288, 110] on button "Download" at bounding box center [294, 108] width 38 height 16
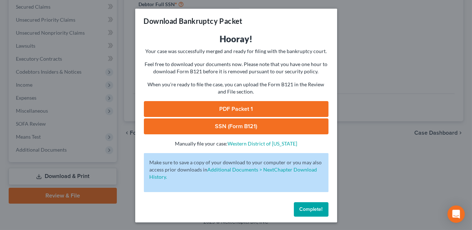
click at [251, 129] on link "SSN (Form B121)" at bounding box center [236, 126] width 185 height 16
click at [224, 110] on link "PDF Packet 1" at bounding box center [236, 109] width 185 height 16
click at [314, 215] on button "Complete!" at bounding box center [311, 209] width 35 height 14
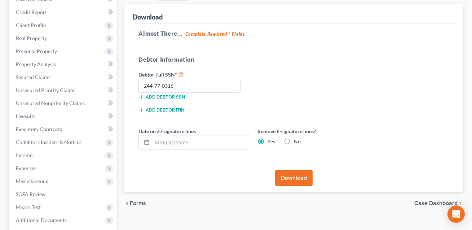
scroll to position [82, 0]
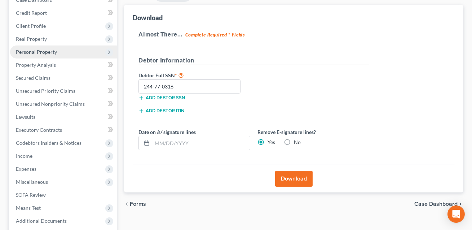
click at [32, 50] on span "Personal Property" at bounding box center [36, 52] width 41 height 6
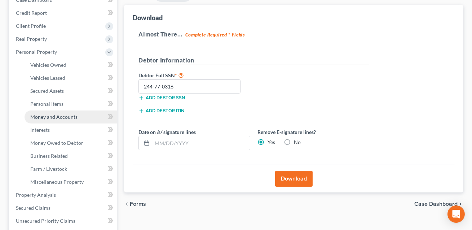
click at [40, 116] on span "Money and Accounts" at bounding box center [53, 117] width 47 height 6
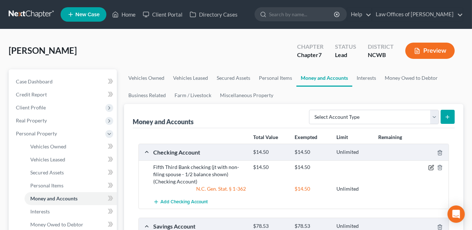
click at [432, 167] on icon "button" at bounding box center [431, 166] width 3 height 3
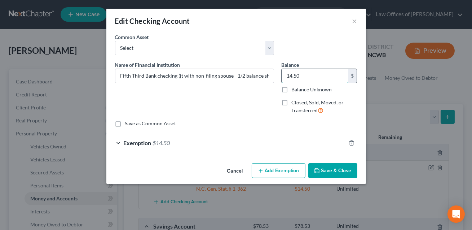
click at [301, 76] on input "14.50" at bounding box center [315, 76] width 67 height 14
type input "1.00"
click at [351, 143] on line "button" at bounding box center [351, 143] width 0 height 1
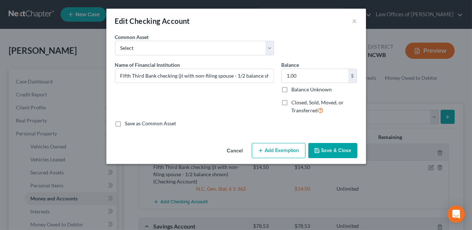
click at [335, 154] on button "Save & Close" at bounding box center [332, 150] width 49 height 15
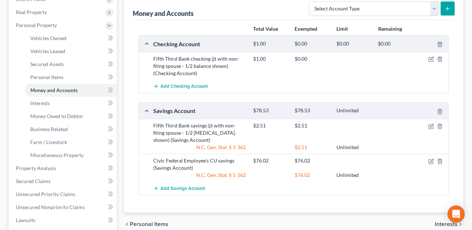
scroll to position [113, 0]
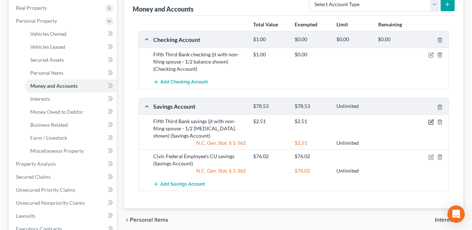
click at [431, 121] on icon "button" at bounding box center [431, 120] width 3 height 3
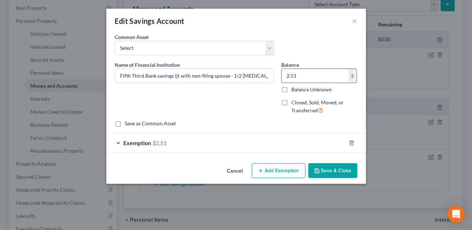
click at [304, 77] on input "2.51" at bounding box center [315, 76] width 67 height 14
type input "1.00"
click at [351, 144] on icon "button" at bounding box center [352, 143] width 6 height 6
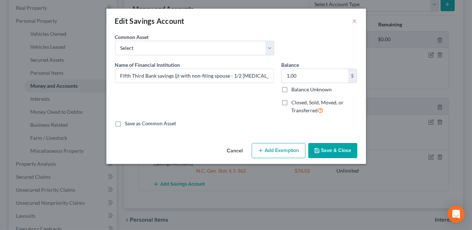
click at [341, 148] on button "Save & Close" at bounding box center [332, 150] width 49 height 15
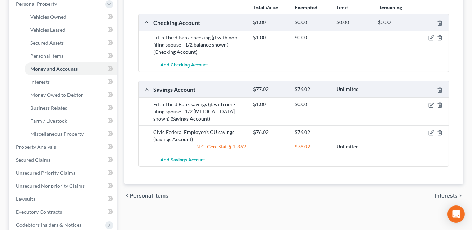
scroll to position [131, 0]
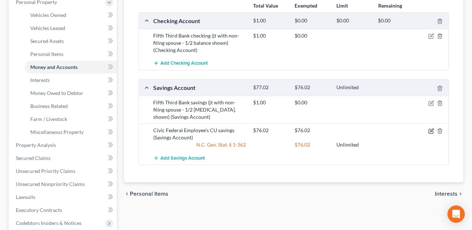
click at [433, 128] on icon "button" at bounding box center [431, 129] width 3 height 3
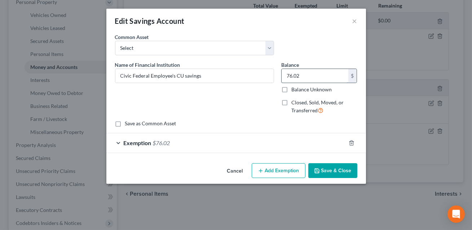
click at [302, 76] on input "76.02" at bounding box center [315, 76] width 67 height 14
type input "1.00"
click at [352, 143] on line "button" at bounding box center [352, 143] width 0 height 1
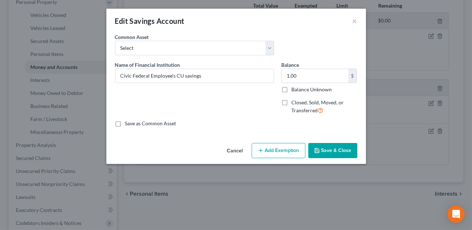
click at [336, 152] on button "Save & Close" at bounding box center [332, 150] width 49 height 15
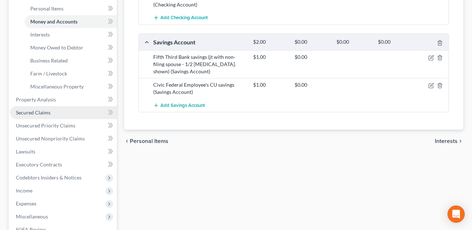
scroll to position [282, 0]
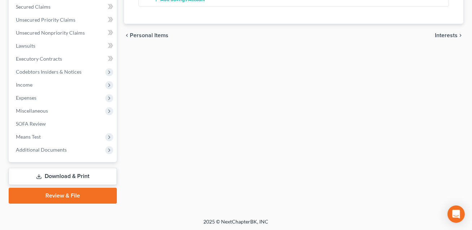
click at [61, 179] on link "Download & Print" at bounding box center [63, 176] width 108 height 17
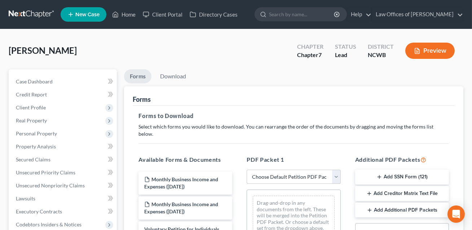
click at [270, 170] on select "Choose Default Petition PDF Packet Complete Bankruptcy Petition (all forms and …" at bounding box center [294, 177] width 94 height 14
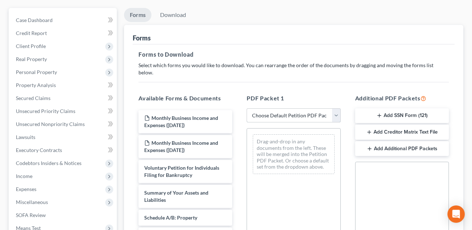
scroll to position [69, 0]
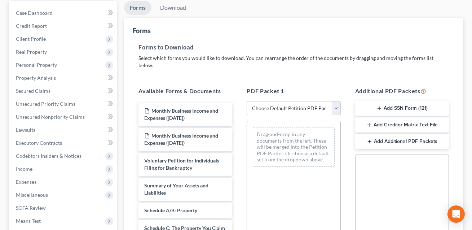
click at [278, 101] on select "Choose Default Petition PDF Packet Complete Bankruptcy Petition (all forms and …" at bounding box center [294, 108] width 94 height 14
select select "0"
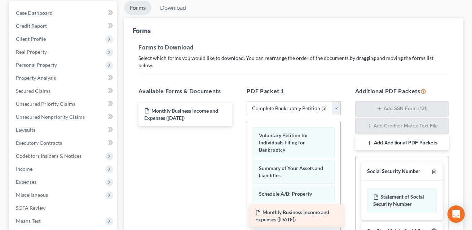
drag, startPoint x: 188, startPoint y: 105, endPoint x: 301, endPoint y: 218, distance: 159.2
click at [238, 126] on div "Monthly Business Income and Expenses ([DATE]) Monthly Business Income and Expen…" at bounding box center [185, 114] width 105 height 23
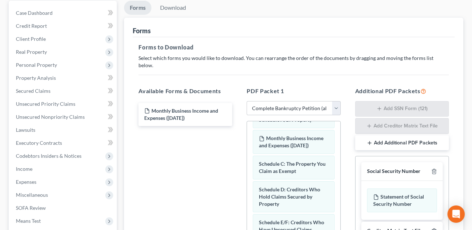
scroll to position [81, 0]
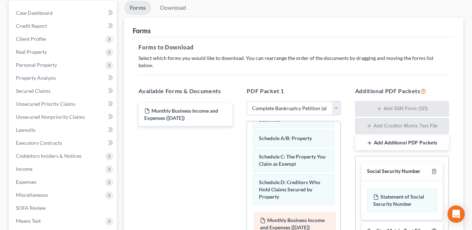
drag, startPoint x: 285, startPoint y: 126, endPoint x: 286, endPoint y: 223, distance: 97.1
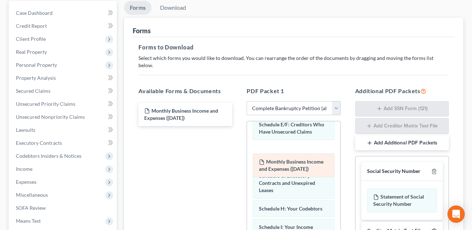
scroll to position [121, 0]
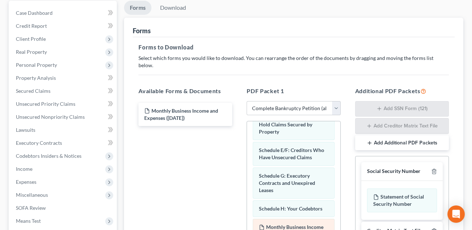
drag, startPoint x: 281, startPoint y: 118, endPoint x: 284, endPoint y: 218, distance: 100.7
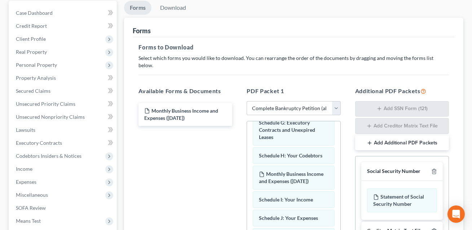
scroll to position [196, 0]
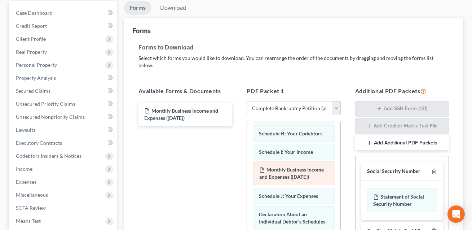
drag, startPoint x: 285, startPoint y: 146, endPoint x: 285, endPoint y: 173, distance: 26.3
click at [285, 173] on div "Monthly Business Income and Expenses ([DATE]) Voluntary Petition for Individual…" at bounding box center [293, 211] width 93 height 570
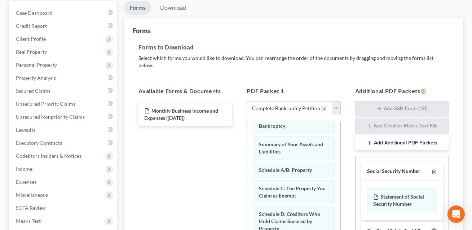
scroll to position [23, 0]
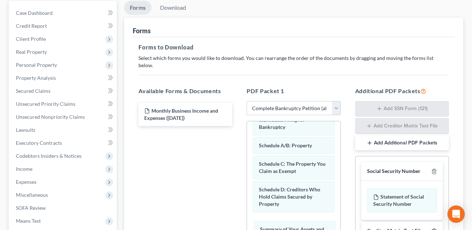
drag, startPoint x: 280, startPoint y: 141, endPoint x: 282, endPoint y: 233, distance: 92.0
click at [282, 229] on html "Home New Case Client Portal Directory Cases Law Offices of [PERSON_NAME] PA [EM…" at bounding box center [236, 158] width 472 height 454
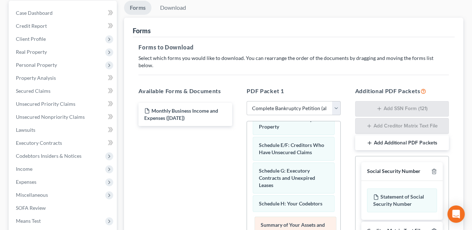
drag, startPoint x: 271, startPoint y: 115, endPoint x: 273, endPoint y: 228, distance: 112.9
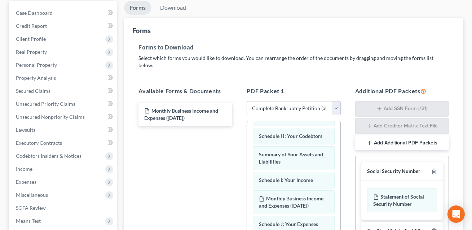
scroll to position [179, 0]
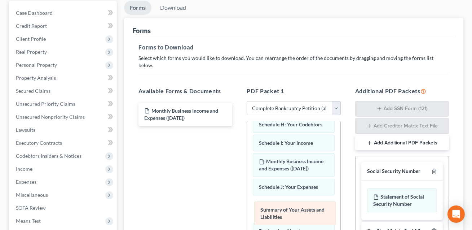
drag, startPoint x: 275, startPoint y: 135, endPoint x: 276, endPoint y: 210, distance: 74.3
click at [276, 210] on div "Summary of Your Assets and Liabilities Voluntary Petition for Individuals Filin…" at bounding box center [293, 227] width 93 height 570
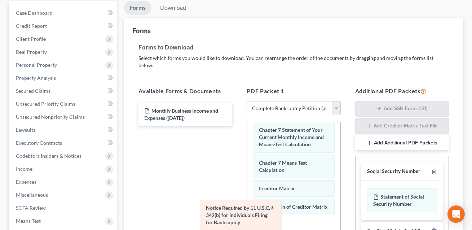
scroll to position [338, 0]
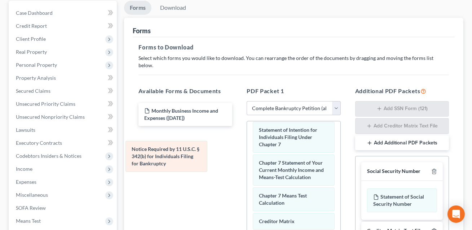
drag, startPoint x: 278, startPoint y: 220, endPoint x: 148, endPoint y: 144, distance: 150.4
click at [247, 144] on div "Notice Required by 11 U.S.C. § 342(b) for Individuals Filing for Bankruptcy Vol…" at bounding box center [293, 52] width 93 height 538
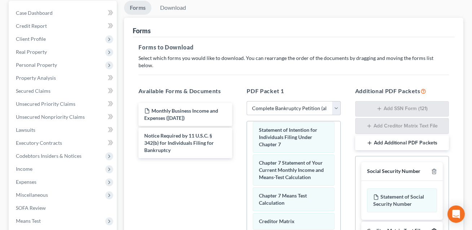
click at [435, 228] on icon "button" at bounding box center [434, 231] width 6 height 6
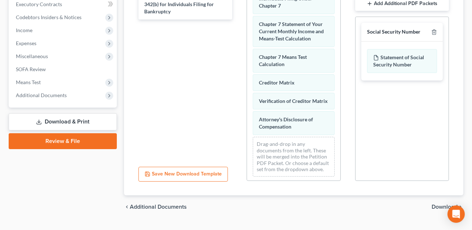
scroll to position [215, 0]
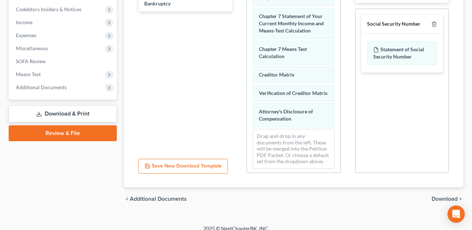
click at [438, 196] on span "Download" at bounding box center [445, 199] width 26 height 6
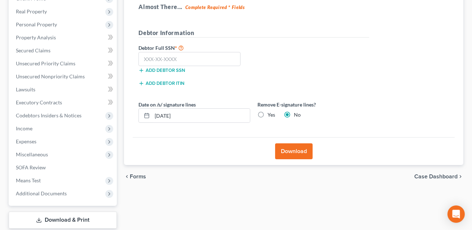
scroll to position [109, 0]
click at [268, 113] on label "Yes" at bounding box center [272, 114] width 8 height 7
click at [271, 113] on input "Yes" at bounding box center [273, 113] width 5 height 5
radio input "true"
radio input "false"
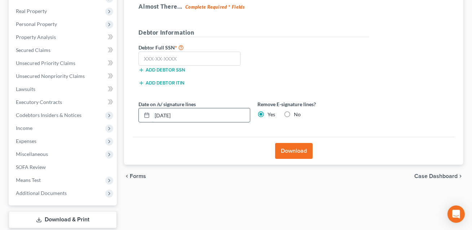
drag, startPoint x: 187, startPoint y: 111, endPoint x: 145, endPoint y: 109, distance: 41.5
click at [145, 109] on div "[DATE]" at bounding box center [195, 115] width 112 height 14
click at [149, 56] on input "text" at bounding box center [190, 59] width 102 height 14
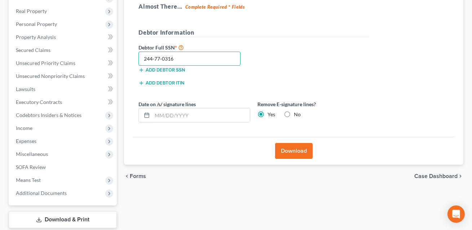
type input "244-77-0316"
click at [297, 149] on button "Download" at bounding box center [294, 151] width 38 height 16
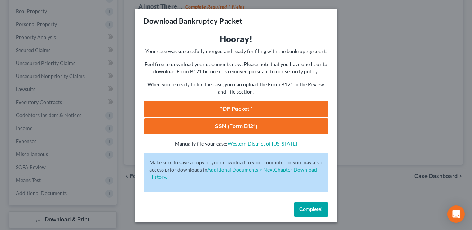
click at [268, 123] on link "SSN (Form B121)" at bounding box center [236, 126] width 185 height 16
click at [238, 111] on link "PDF Packet 1" at bounding box center [236, 109] width 185 height 16
